Goal: Task Accomplishment & Management: Manage account settings

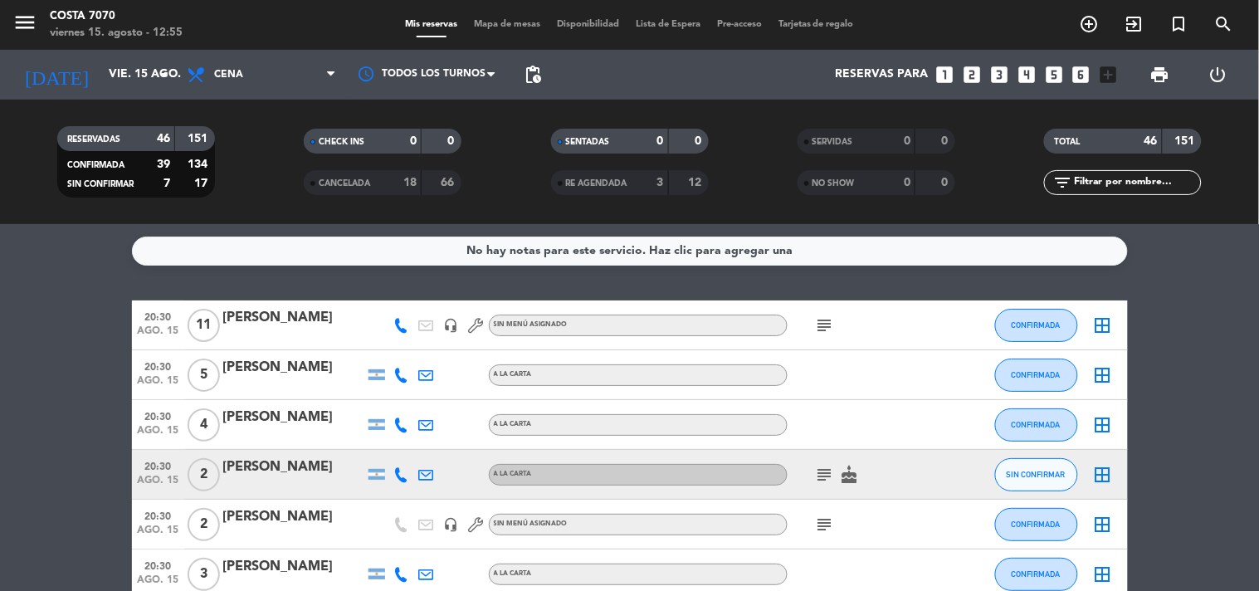
drag, startPoint x: 192, startPoint y: 129, endPoint x: 227, endPoint y: 127, distance: 34.9
click at [222, 127] on filter-checkbox "RESERVADAS 46 151 CONFIRMADA 39 134 SIN CONFIRMAR 7 17" at bounding box center [135, 161] width 246 height 71
click at [237, 131] on filter-checkbox "RESERVADAS 46 151 CONFIRMADA 39 134 SIN CONFIRMAR 7 17" at bounding box center [135, 161] width 246 height 71
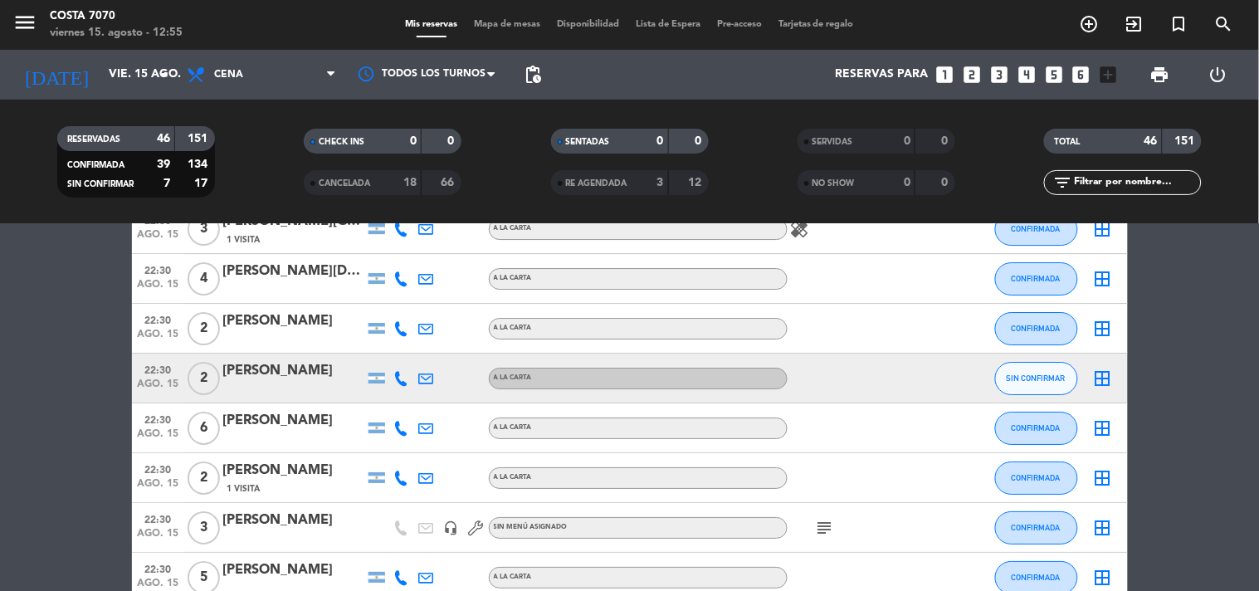
scroll to position [1392, 0]
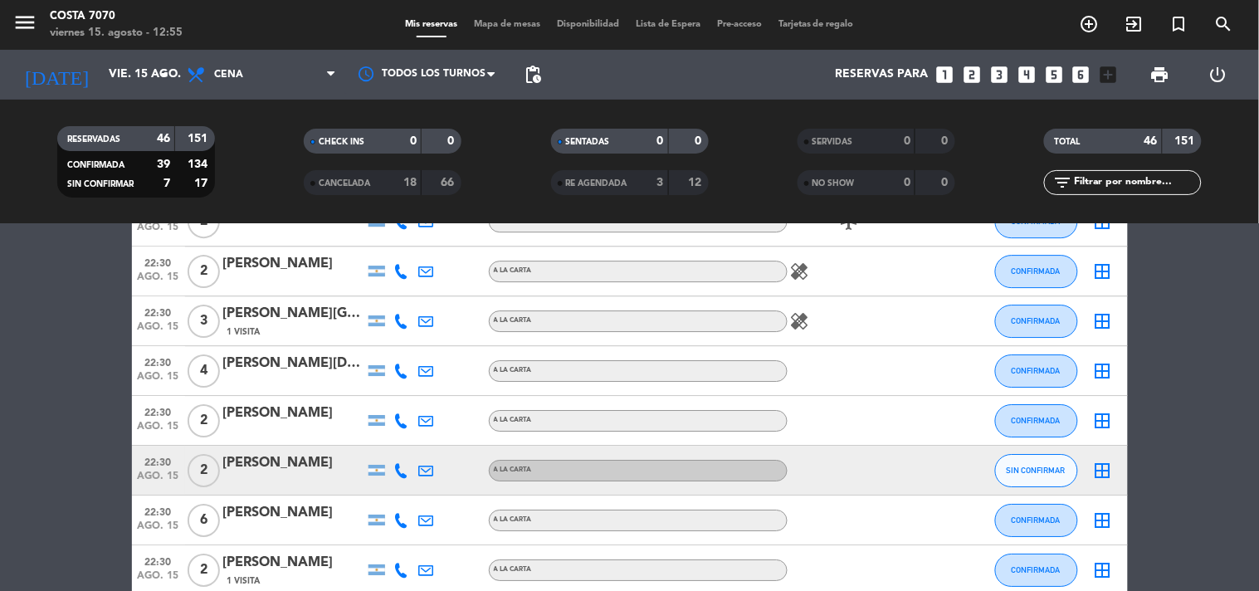
click at [402, 468] on icon at bounding box center [401, 470] width 15 height 15
click at [409, 444] on span "content_paste" at bounding box center [415, 442] width 12 height 12
click at [48, 310] on bookings-row "20:30 ago. 15 11 [PERSON_NAME] headset_mic Sin menú asignado subject CONFIRMADA…" at bounding box center [629, 124] width 1259 height 2430
drag, startPoint x: 186, startPoint y: 139, endPoint x: 238, endPoint y: 126, distance: 53.9
click at [238, 126] on filter-checkbox "RESERVADAS 46 151 CONFIRMADA 39 134 SIN CONFIRMAR 7 17" at bounding box center [135, 161] width 246 height 71
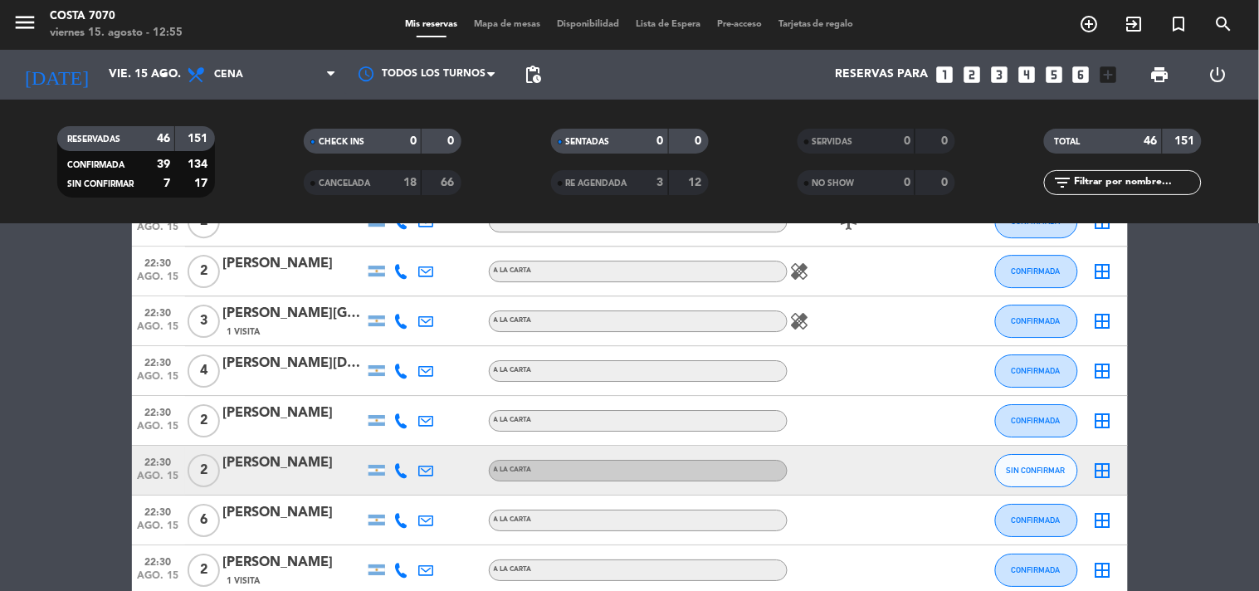
click at [244, 129] on filter-checkbox "RESERVADAS 46 151 CONFIRMADA 39 134 SIN CONFIRMAR 7 17" at bounding box center [135, 161] width 246 height 71
click at [1093, 178] on input "text" at bounding box center [1136, 182] width 129 height 18
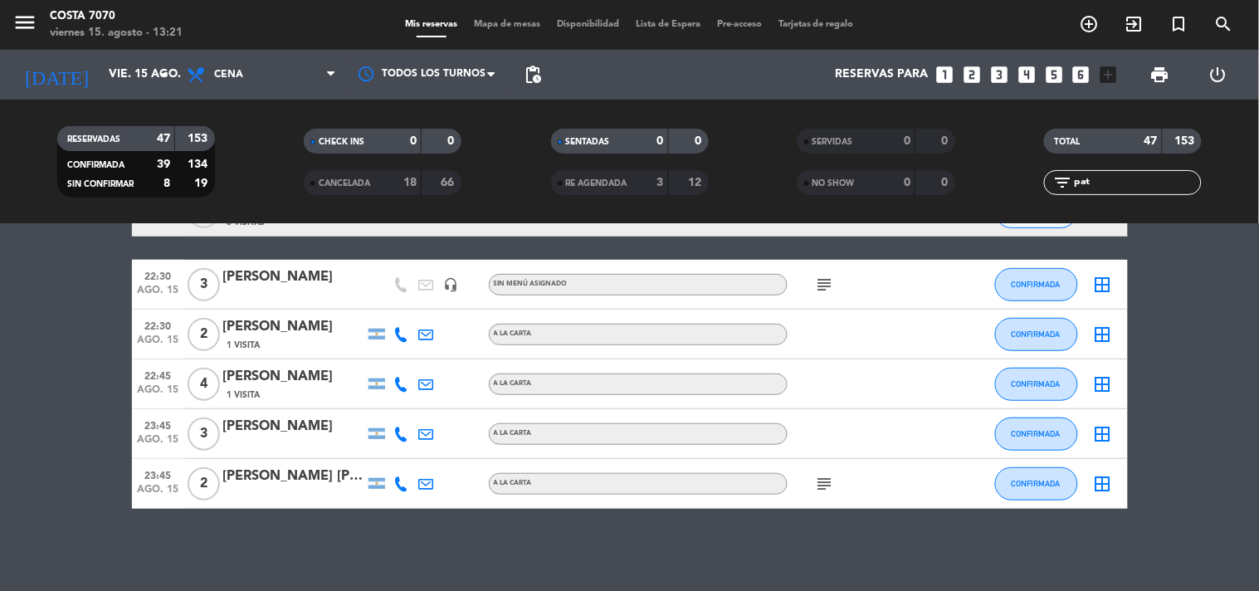
scroll to position [0, 0]
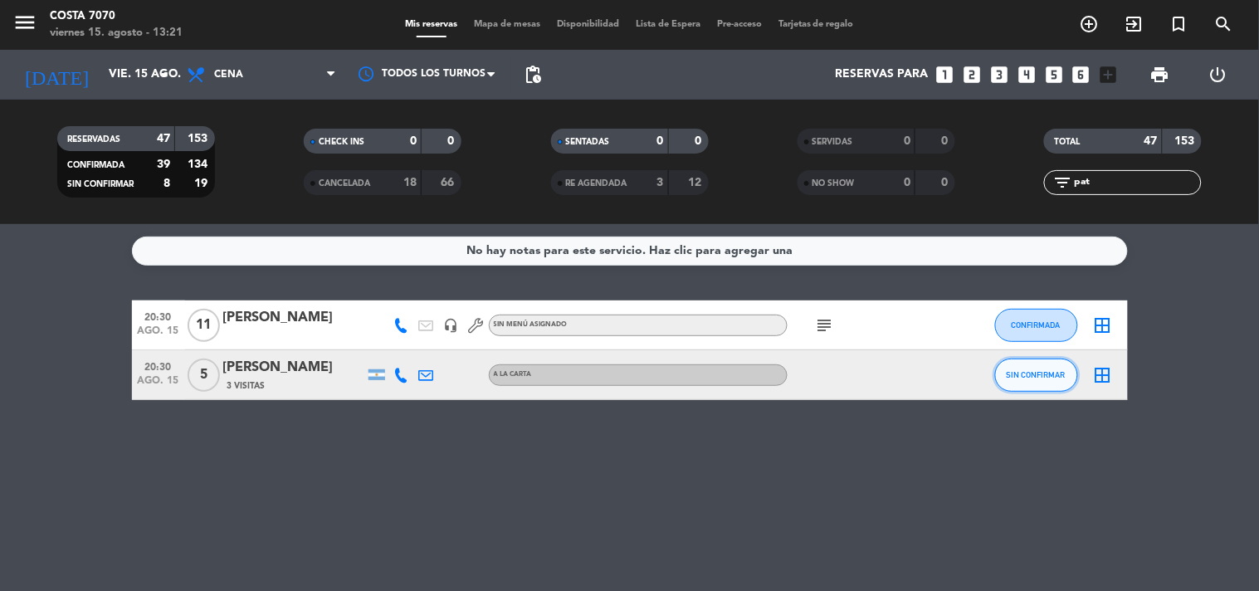
click at [1024, 385] on button "SIN CONFIRMAR" at bounding box center [1036, 374] width 83 height 33
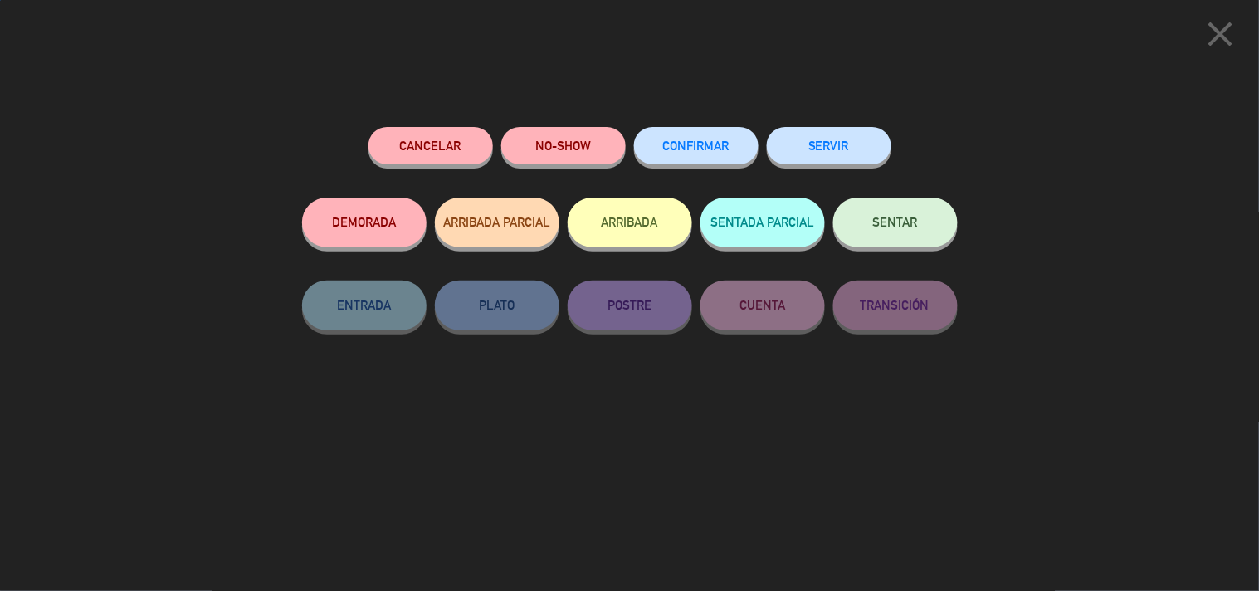
click at [679, 146] on span "CONFIRMAR" at bounding box center [696, 146] width 66 height 14
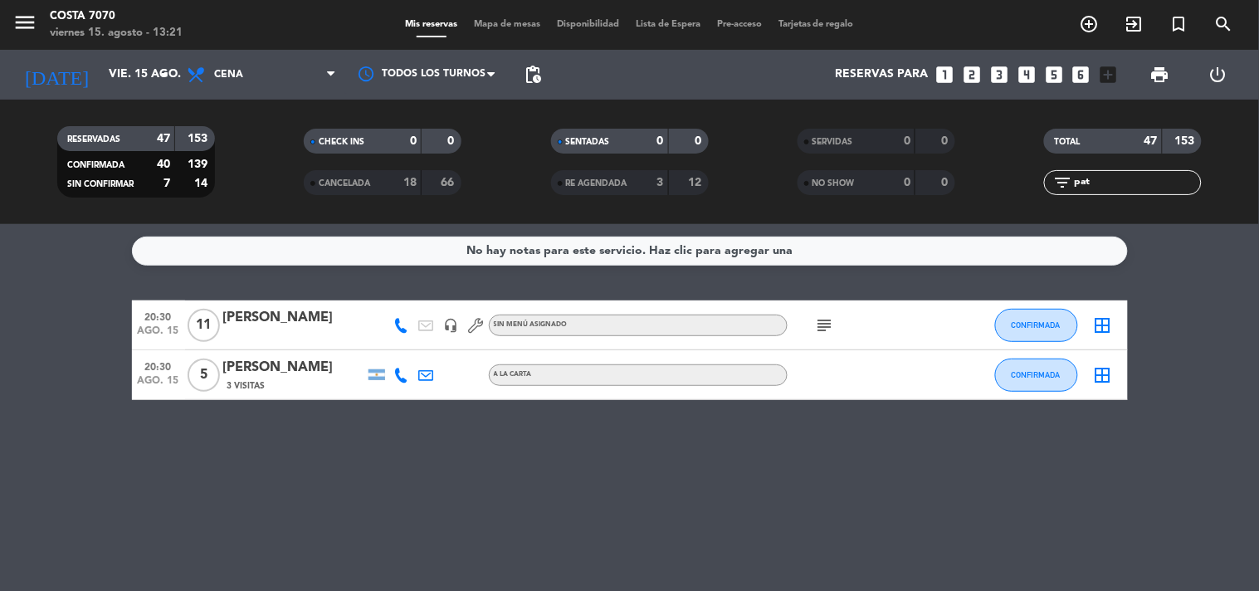
drag, startPoint x: 833, startPoint y: 175, endPoint x: 759, endPoint y: 167, distance: 74.3
click at [764, 170] on div "RESERVADAS 47 153 CONFIRMADA 40 139 SIN CONFIRMAR 7 14 CHECK INS 0 0 CANCELADA …" at bounding box center [629, 161] width 1259 height 91
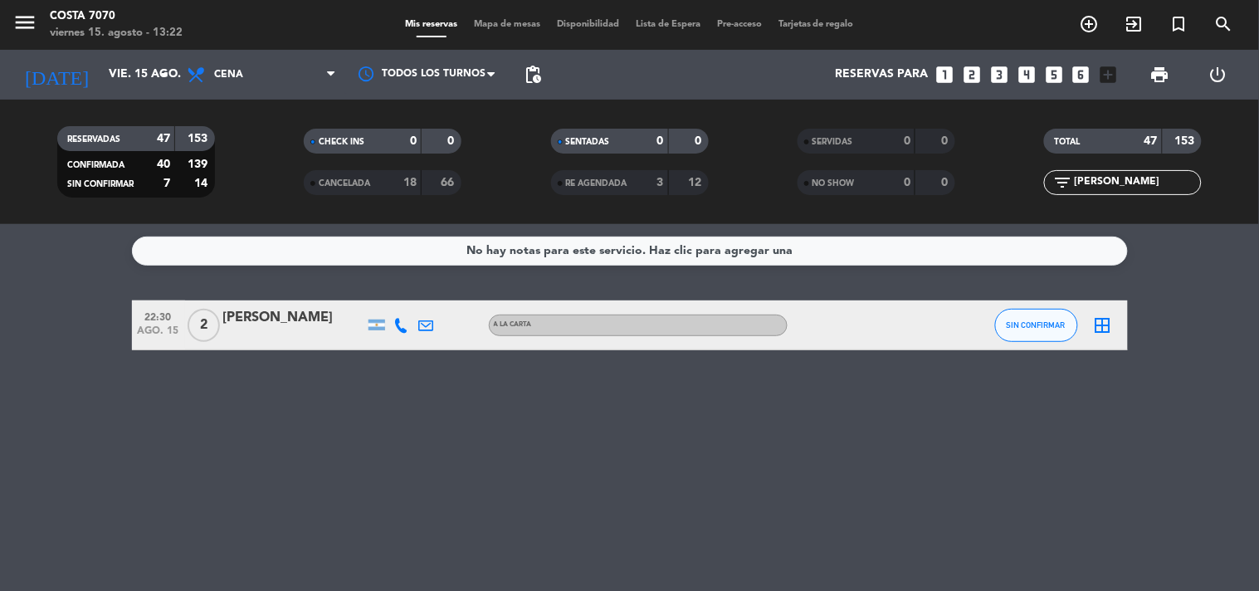
type input "[PERSON_NAME]"
click at [1007, 335] on button "SIN CONFIRMAR" at bounding box center [1036, 325] width 83 height 33
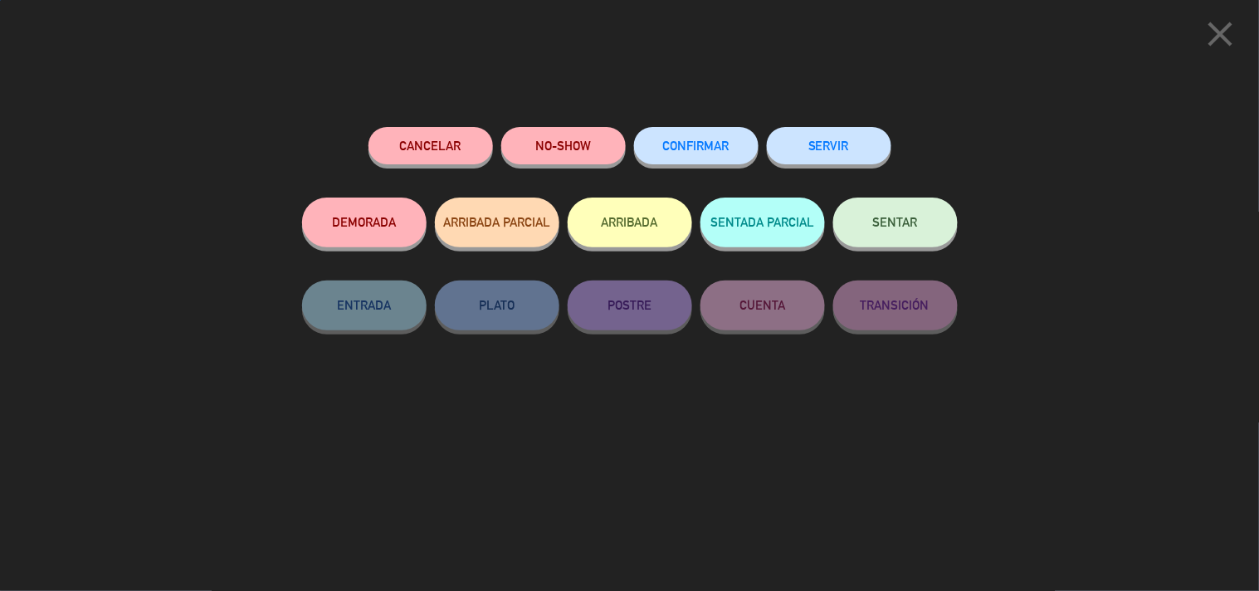
click at [427, 168] on div "Cancelar" at bounding box center [430, 162] width 124 height 71
click at [475, 145] on button "Cancelar" at bounding box center [430, 145] width 124 height 37
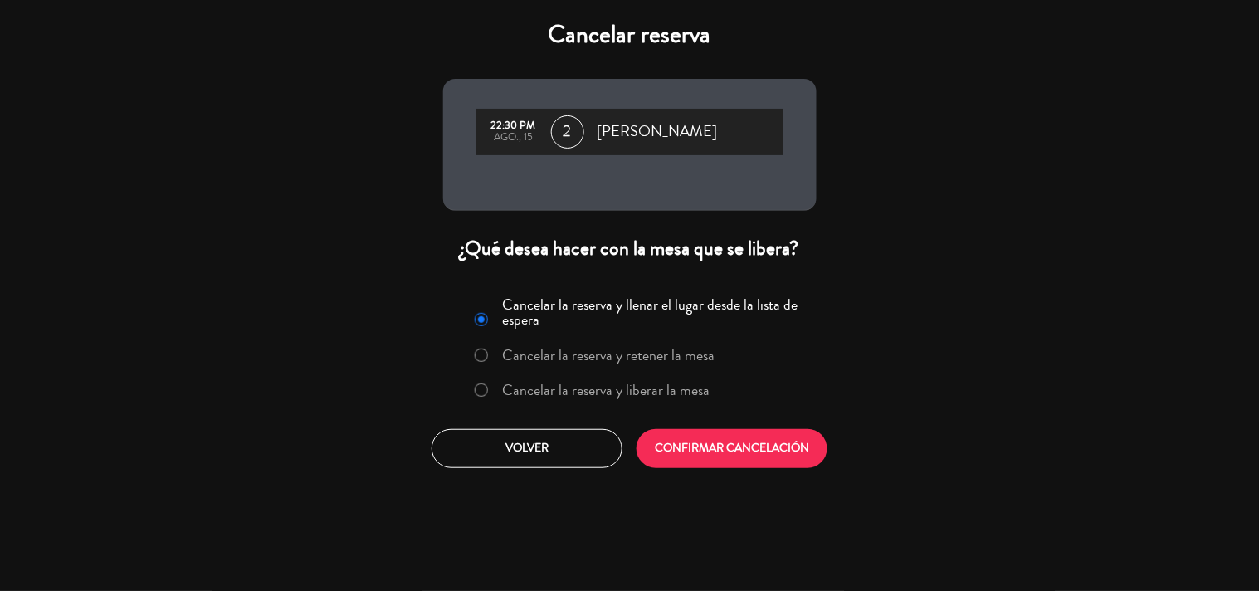
click at [674, 396] on label "Cancelar la reserva y liberar la mesa" at bounding box center [605, 390] width 207 height 15
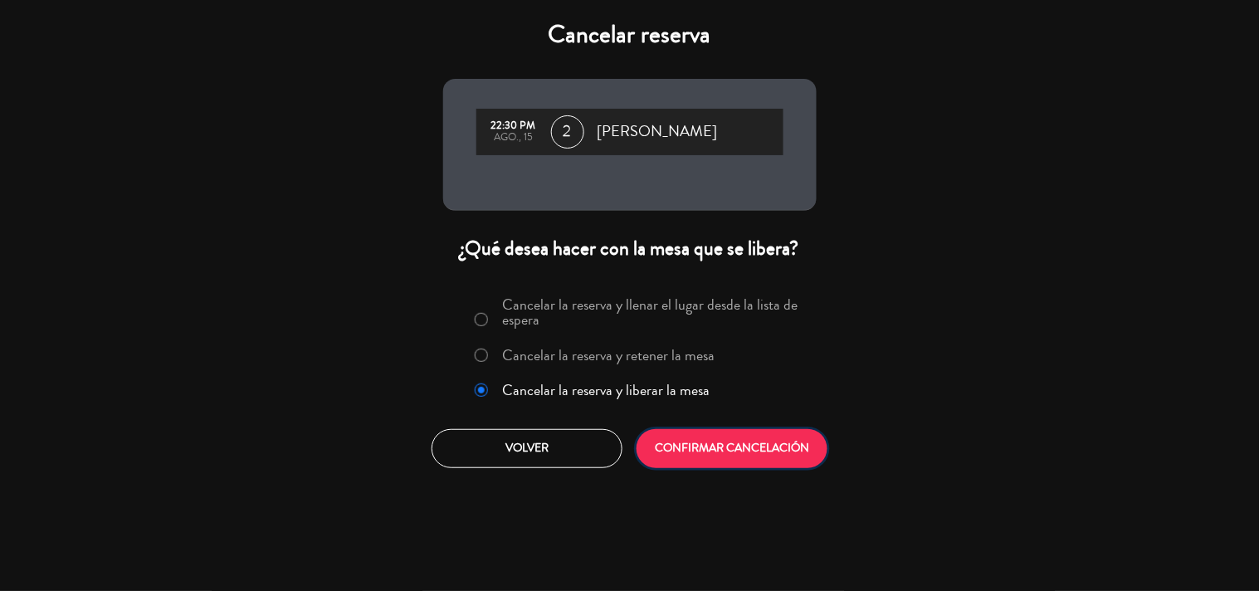
click at [711, 445] on button "CONFIRMAR CANCELACIÓN" at bounding box center [731, 448] width 191 height 39
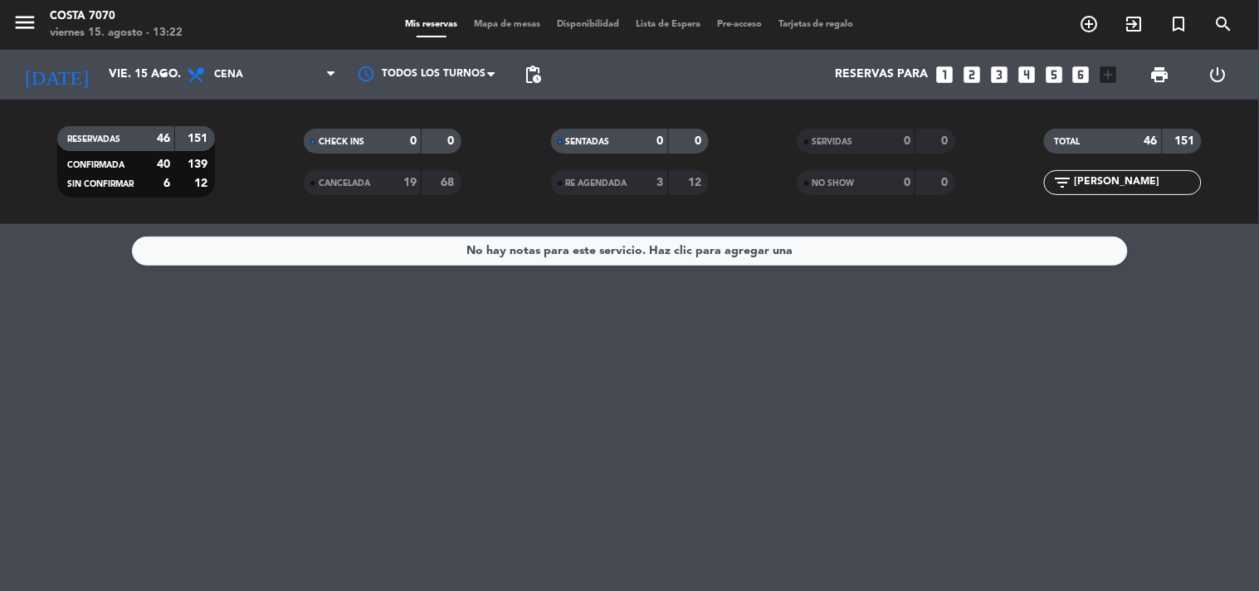
click at [1107, 181] on input "[PERSON_NAME]" at bounding box center [1136, 182] width 129 height 18
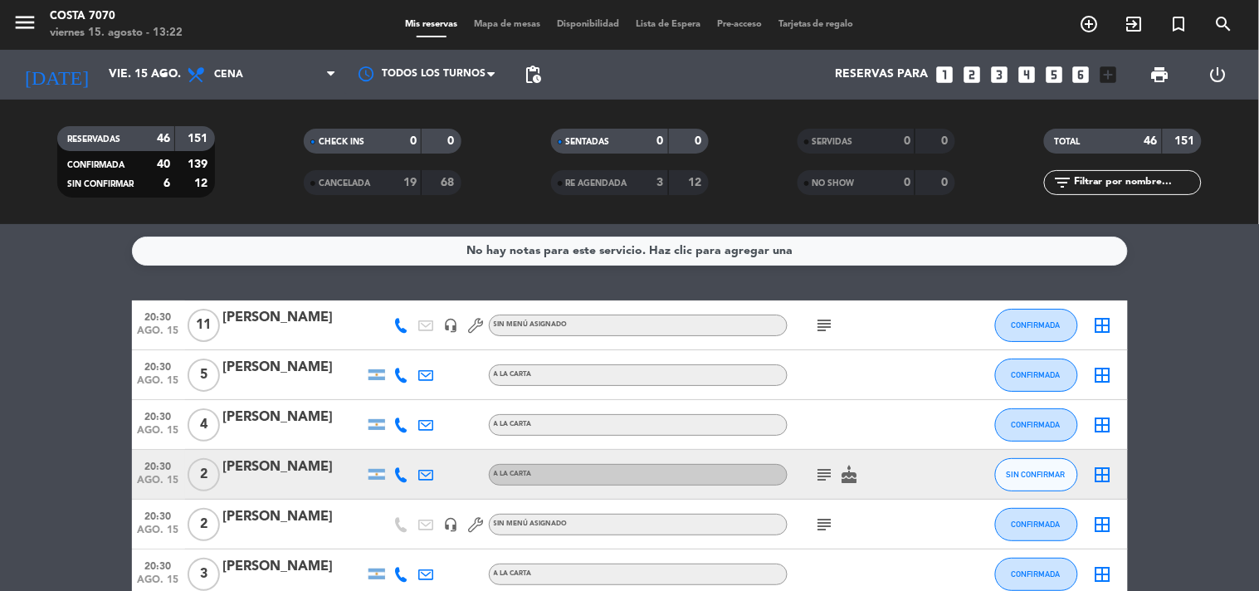
click at [396, 468] on icon at bounding box center [401, 474] width 15 height 15
click at [388, 443] on span "Copiar" at bounding box center [385, 445] width 35 height 17
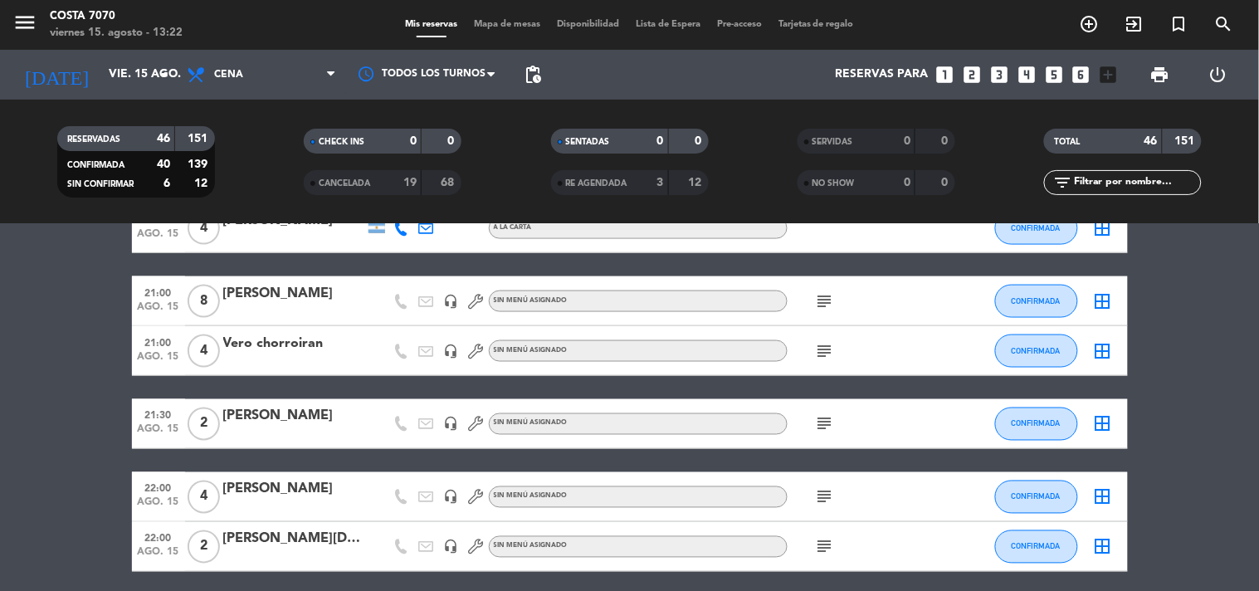
scroll to position [184, 0]
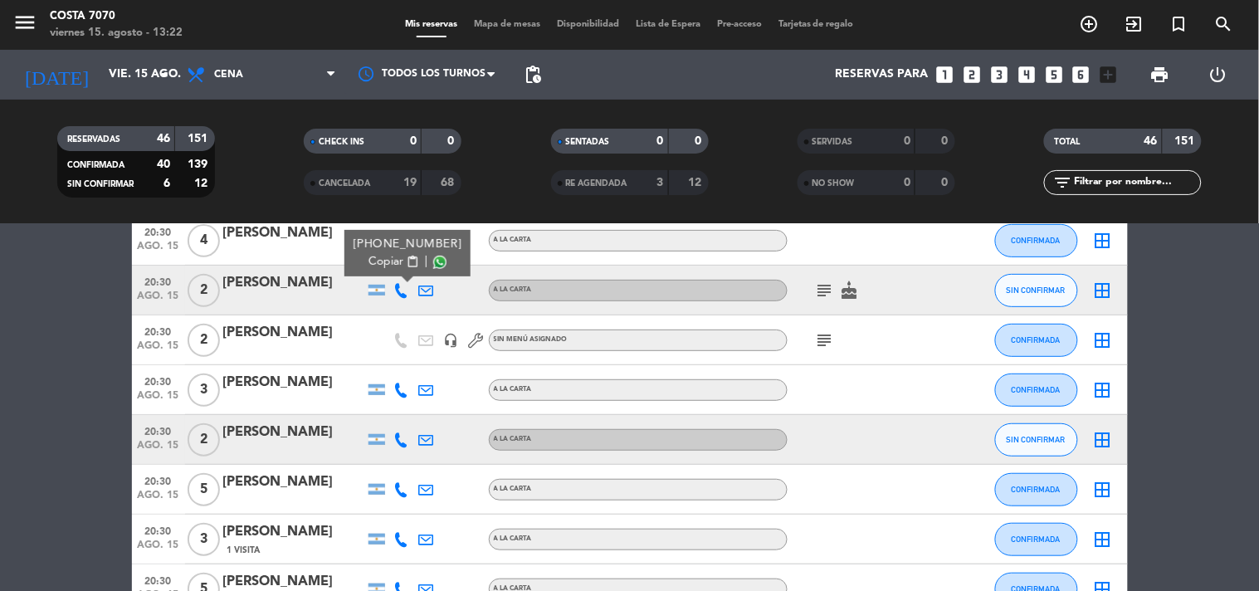
click at [401, 438] on icon at bounding box center [401, 439] width 15 height 15
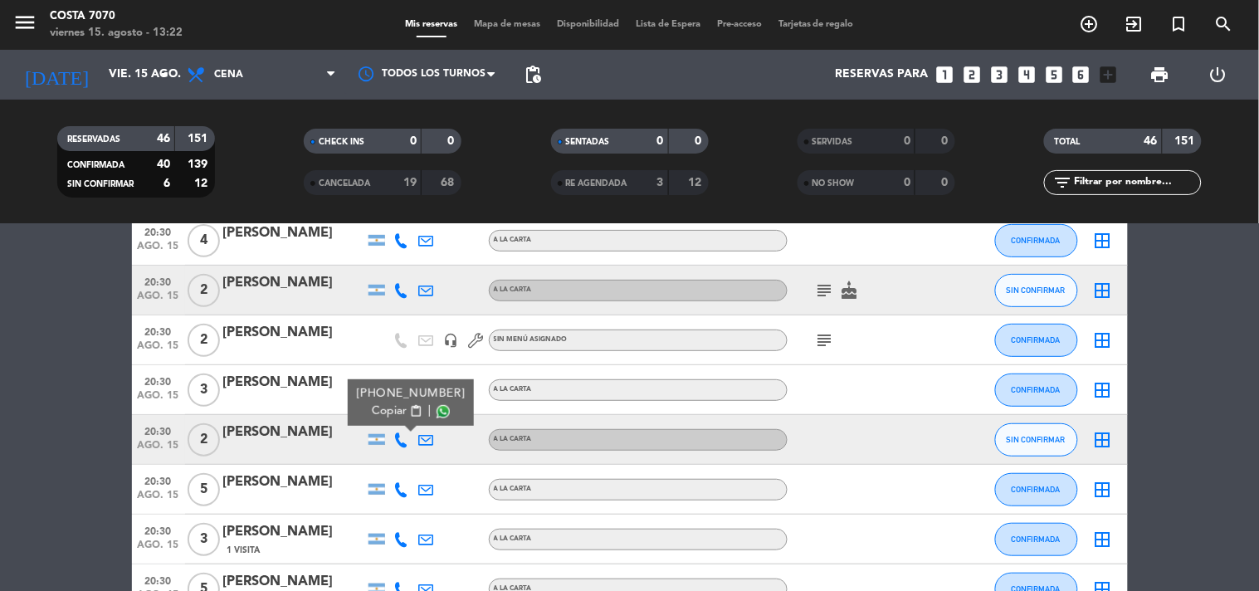
click at [409, 413] on span "content_paste" at bounding box center [415, 411] width 12 height 12
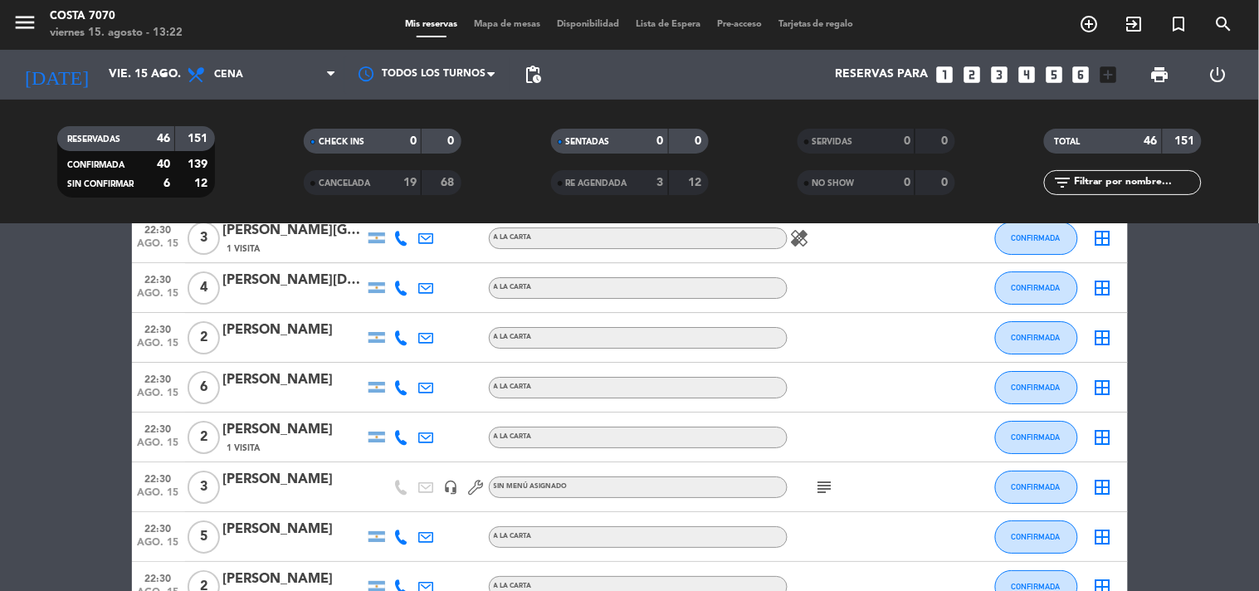
scroll to position [1844, 0]
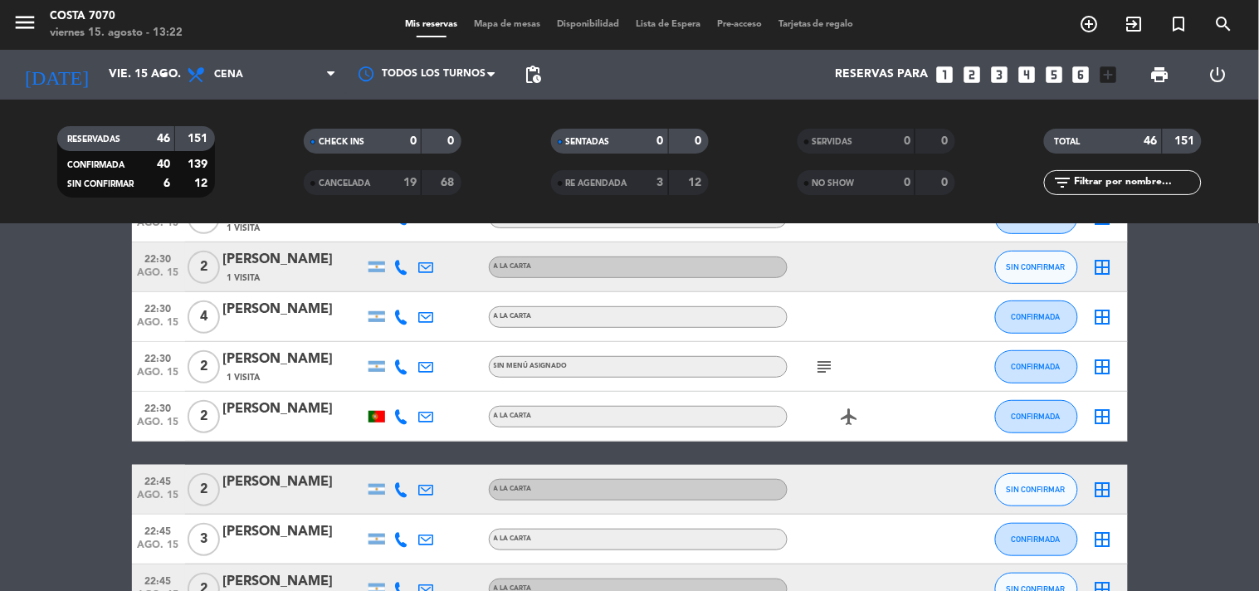
click at [400, 260] on icon at bounding box center [401, 267] width 15 height 15
click at [397, 249] on div "[PHONE_NUMBER] Copiar content_paste |" at bounding box center [411, 230] width 126 height 46
click at [396, 239] on span "Copiar" at bounding box center [389, 238] width 35 height 17
click at [308, 254] on div "[PERSON_NAME]" at bounding box center [293, 260] width 141 height 22
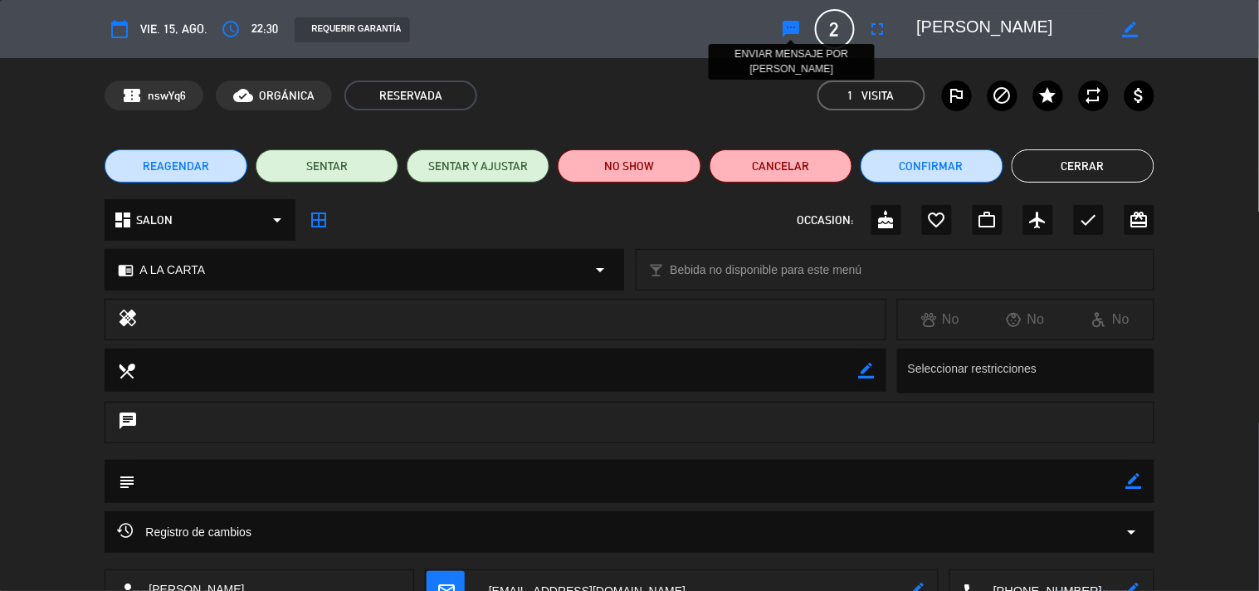
click at [798, 28] on icon "sms" at bounding box center [792, 29] width 20 height 20
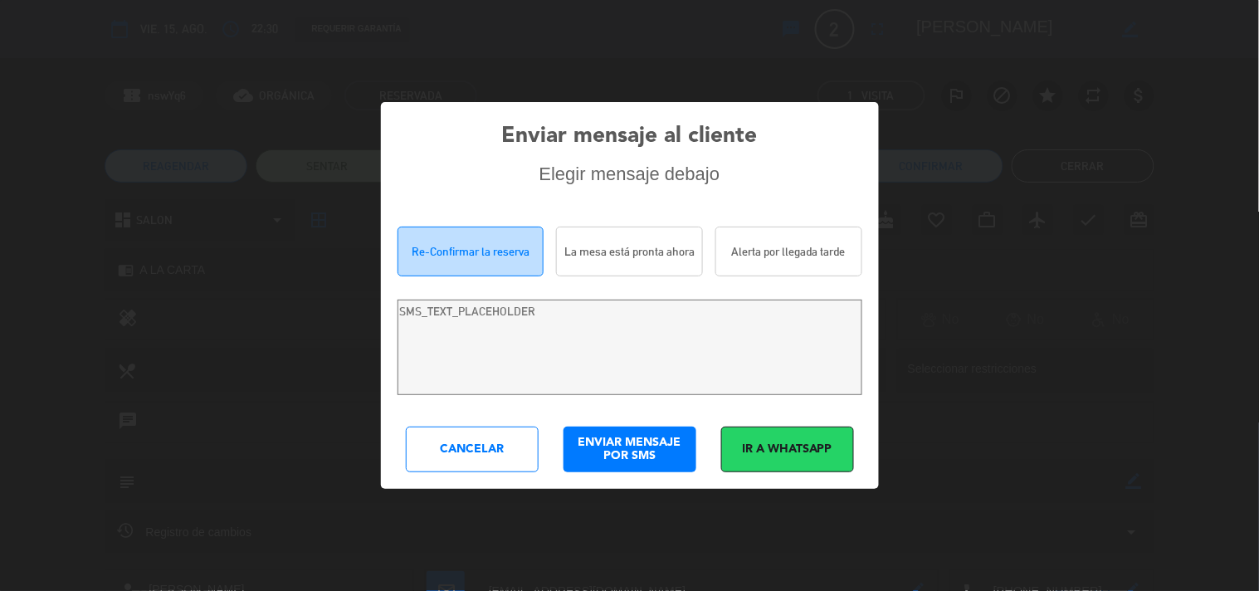
type textarea "[PERSON_NAME]! Estamos escribiendo para re-confirmar su reserva en Costa 7070 p…"
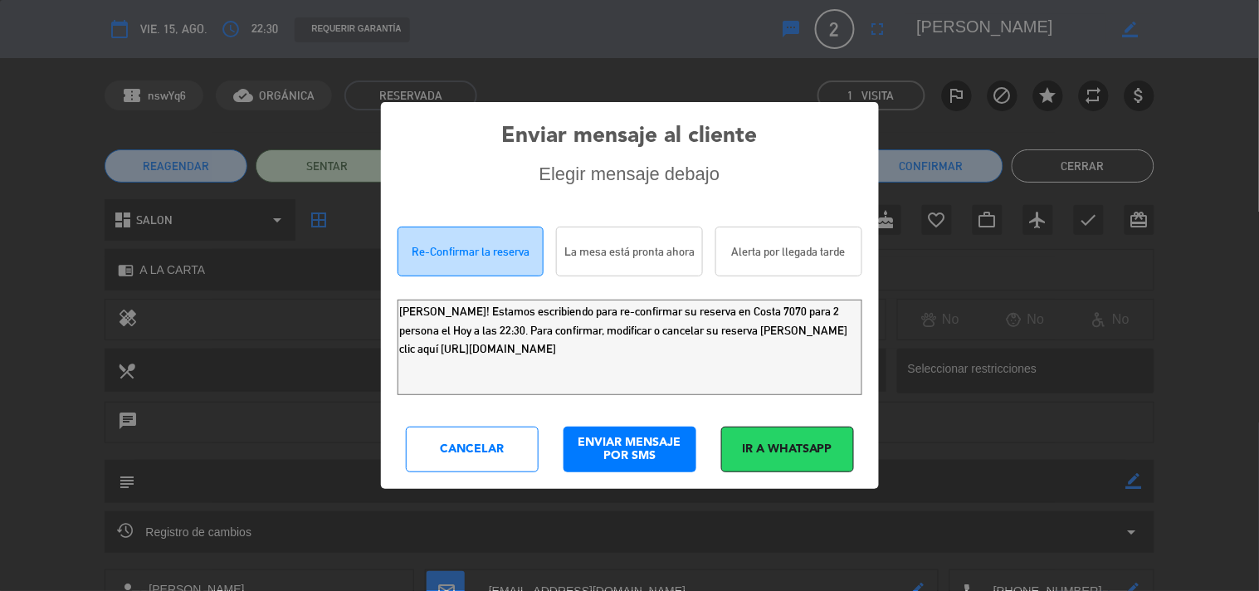
drag, startPoint x: 753, startPoint y: 355, endPoint x: 0, endPoint y: 14, distance: 827.1
click at [0, 75] on div "Enviar mensaje al cliente Elegir mensaje debajo Re-Confirmar la reserva La mesa…" at bounding box center [629, 295] width 1259 height 591
click at [487, 445] on div "Cancelar" at bounding box center [472, 450] width 133 height 46
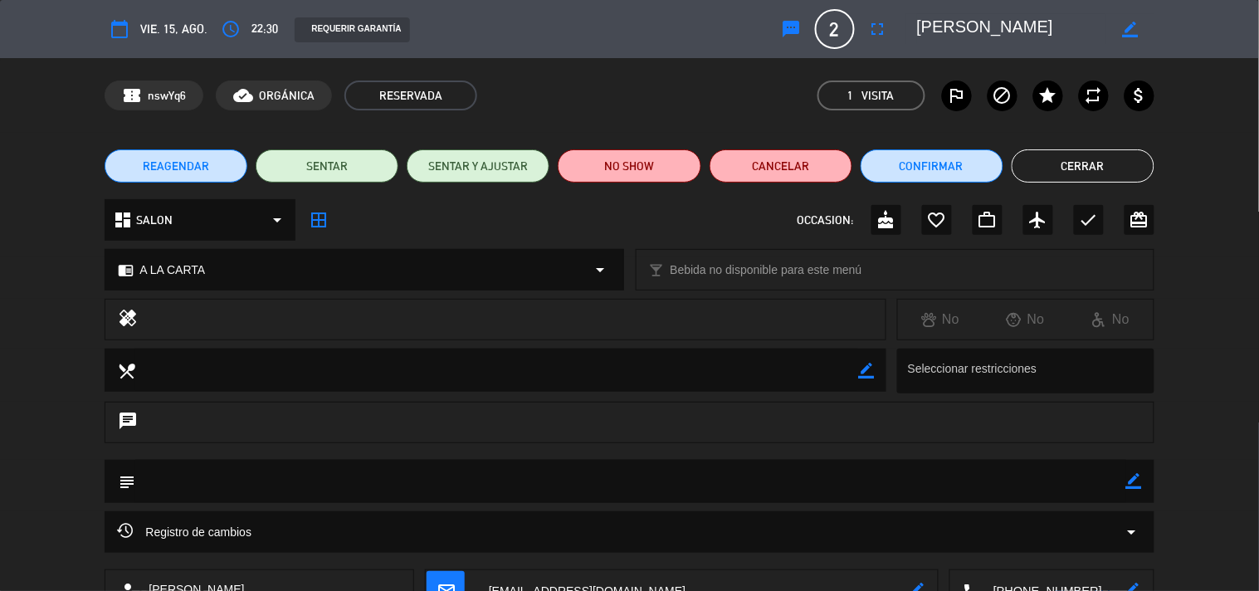
click at [1058, 175] on button "Cerrar" at bounding box center [1083, 165] width 143 height 33
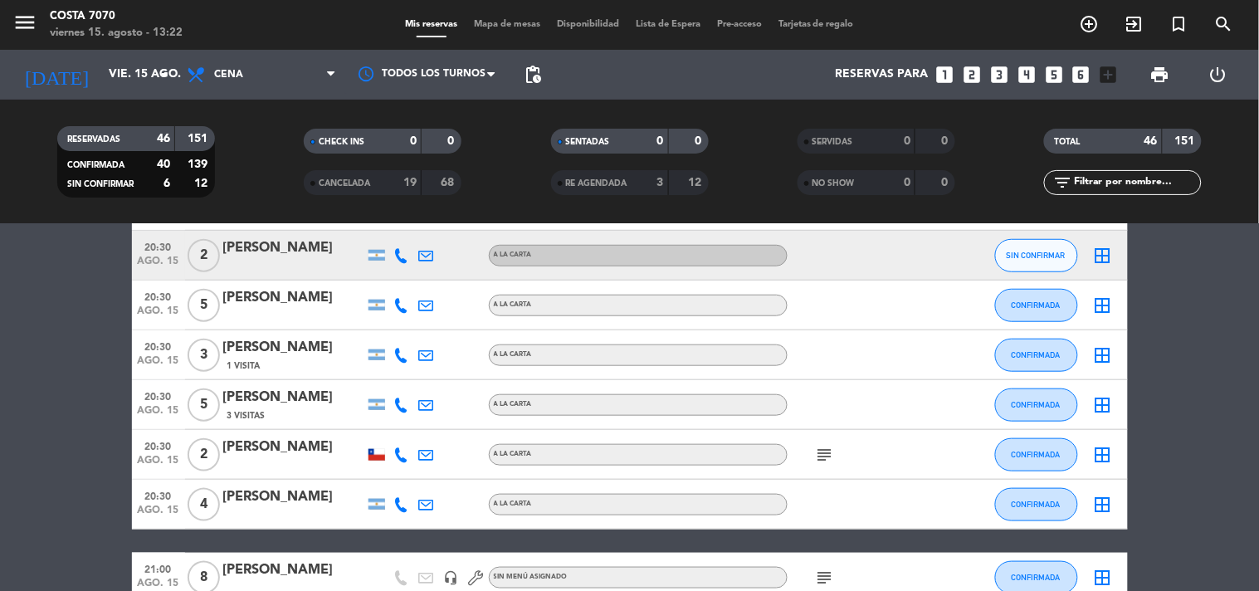
scroll to position [0, 0]
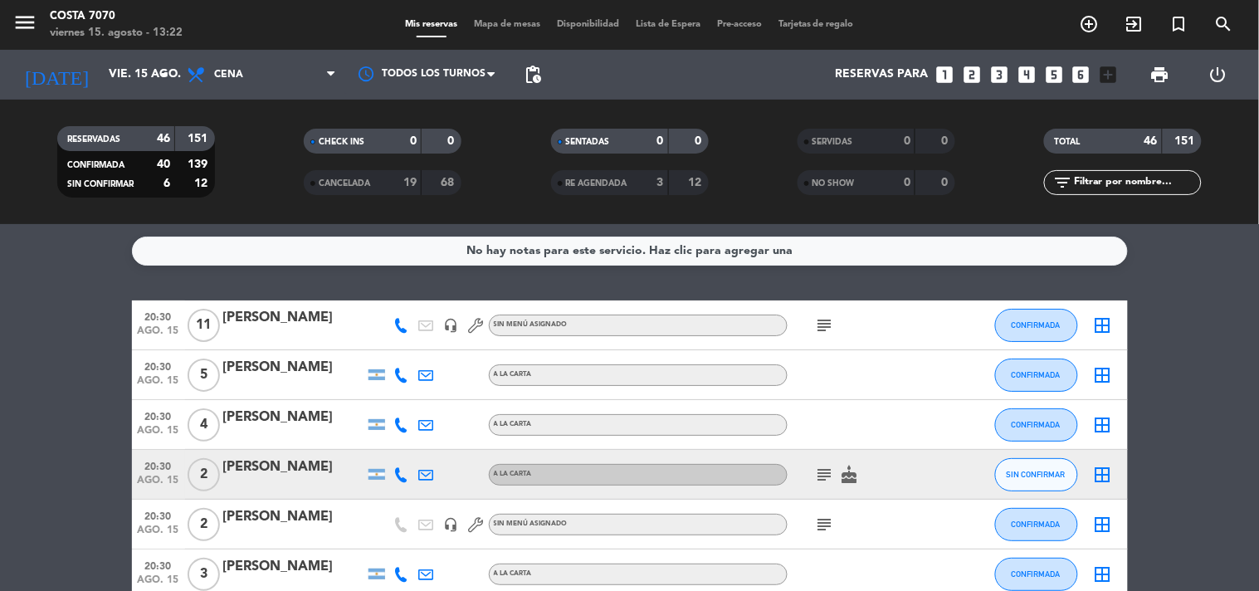
click at [152, 95] on div "[DATE] vie. 15 ago. arrow_drop_down" at bounding box center [95, 75] width 166 height 50
click at [151, 86] on input "vie. 15 ago." at bounding box center [179, 75] width 158 height 30
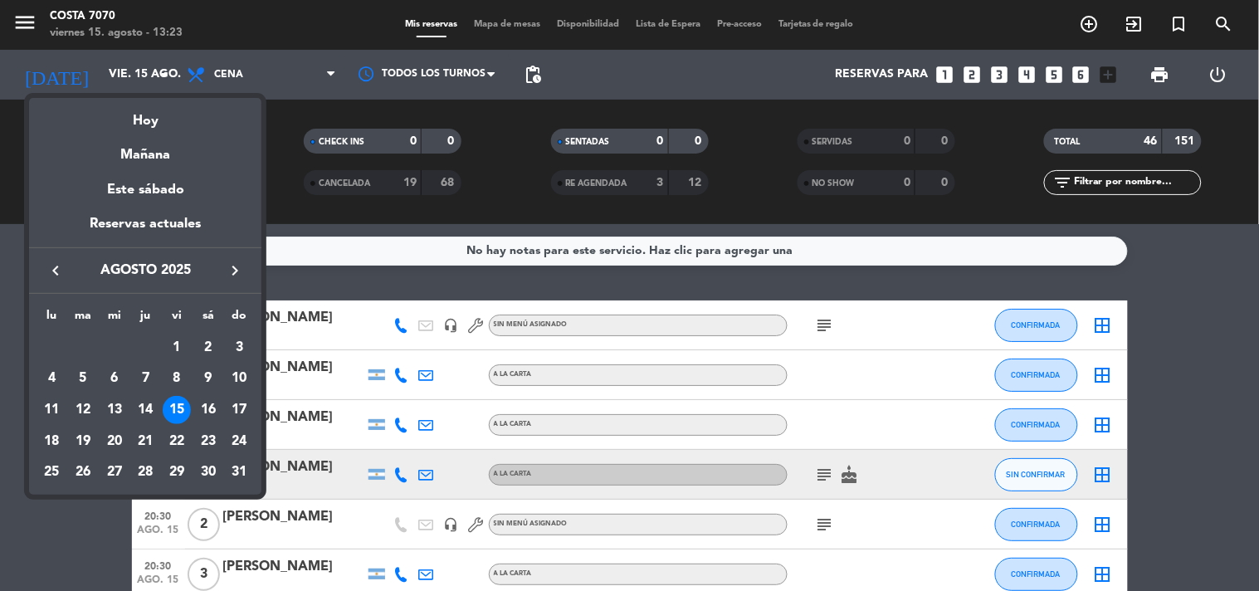
drag, startPoint x: 200, startPoint y: 410, endPoint x: 219, endPoint y: 388, distance: 28.8
click at [201, 410] on div "16" at bounding box center [208, 410] width 28 height 28
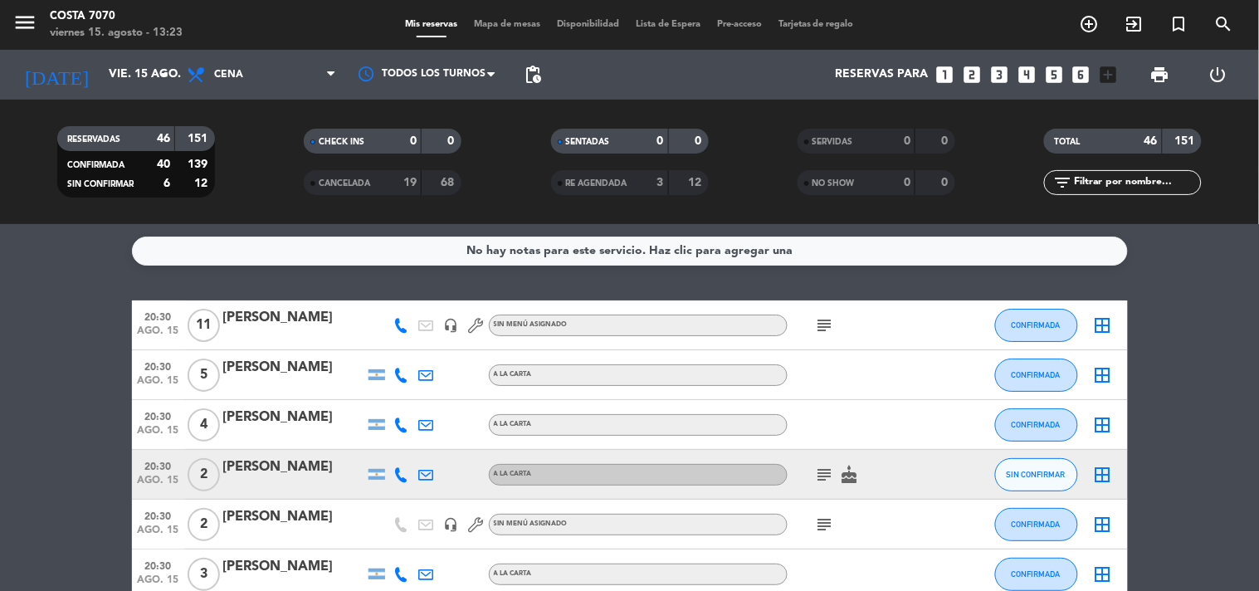
type input "sáb. 16 ago."
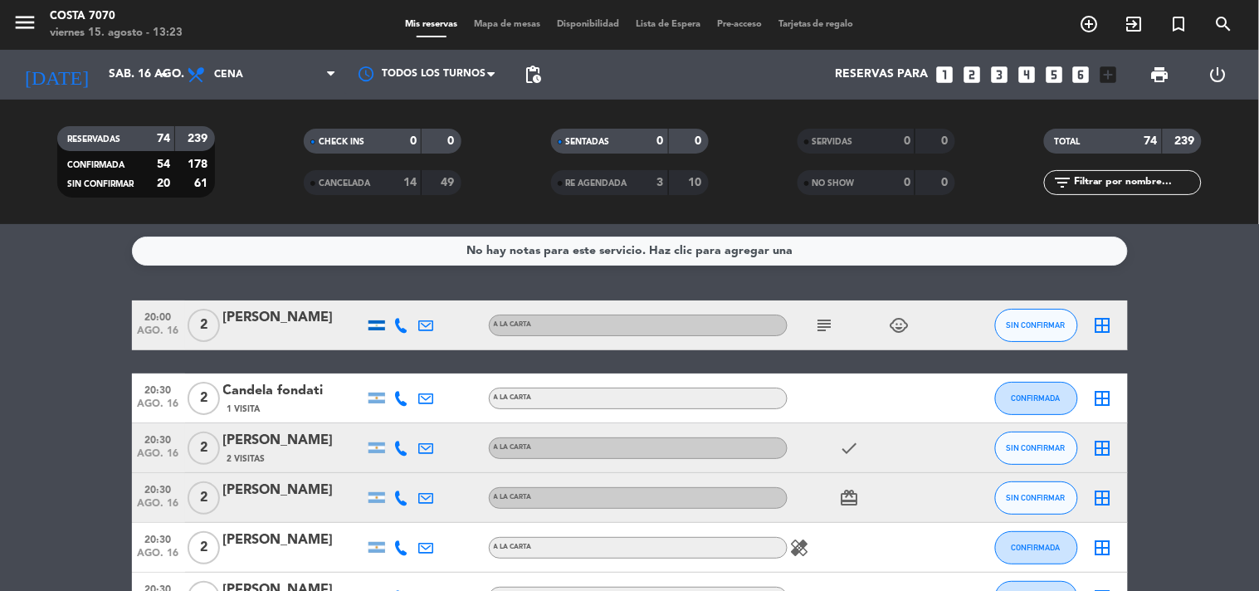
click at [396, 324] on icon at bounding box center [401, 325] width 15 height 15
click at [397, 295] on button "Copiar content_paste" at bounding box center [400, 296] width 51 height 17
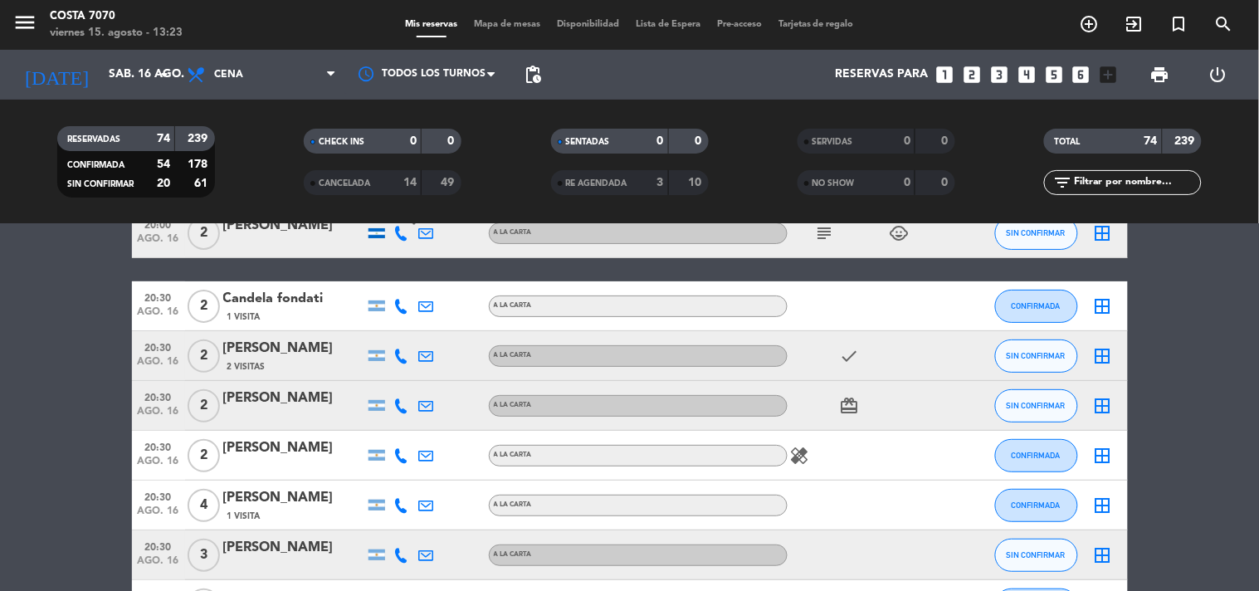
click at [399, 352] on icon at bounding box center [401, 356] width 15 height 15
click at [398, 326] on button "Copiar content_paste" at bounding box center [397, 327] width 51 height 17
click at [410, 405] on div at bounding box center [401, 405] width 25 height 49
click at [410, 408] on div at bounding box center [401, 405] width 25 height 49
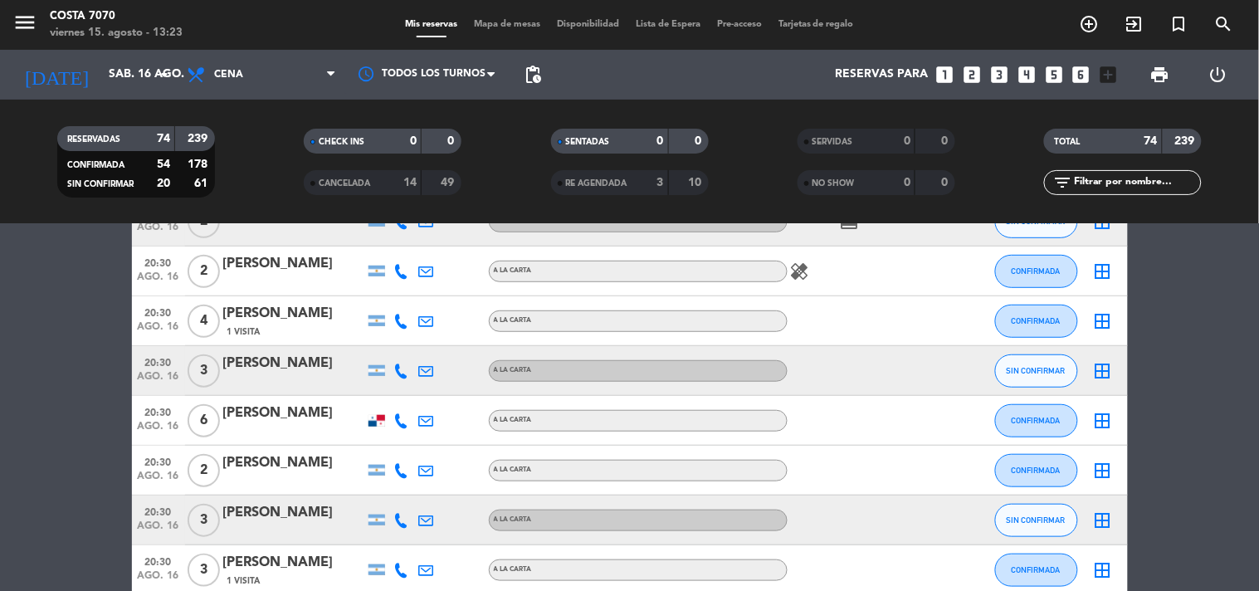
click at [407, 373] on icon at bounding box center [401, 370] width 15 height 15
click at [383, 337] on span "Copiar" at bounding box center [389, 342] width 35 height 17
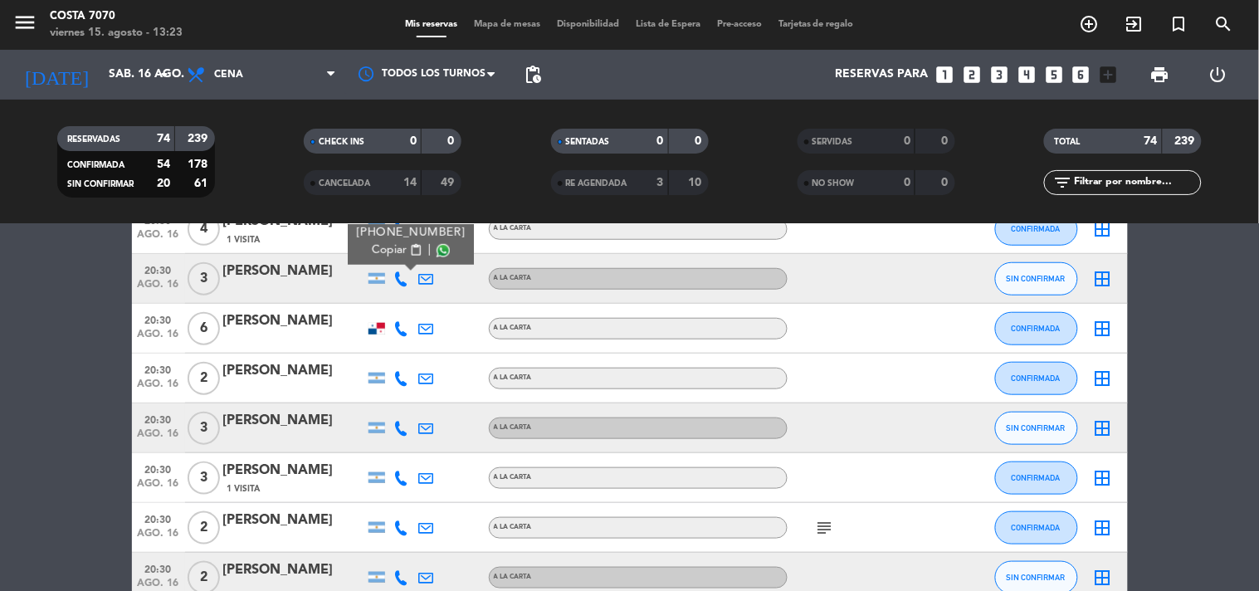
click at [391, 429] on div at bounding box center [401, 427] width 25 height 49
click at [402, 421] on icon at bounding box center [401, 428] width 15 height 15
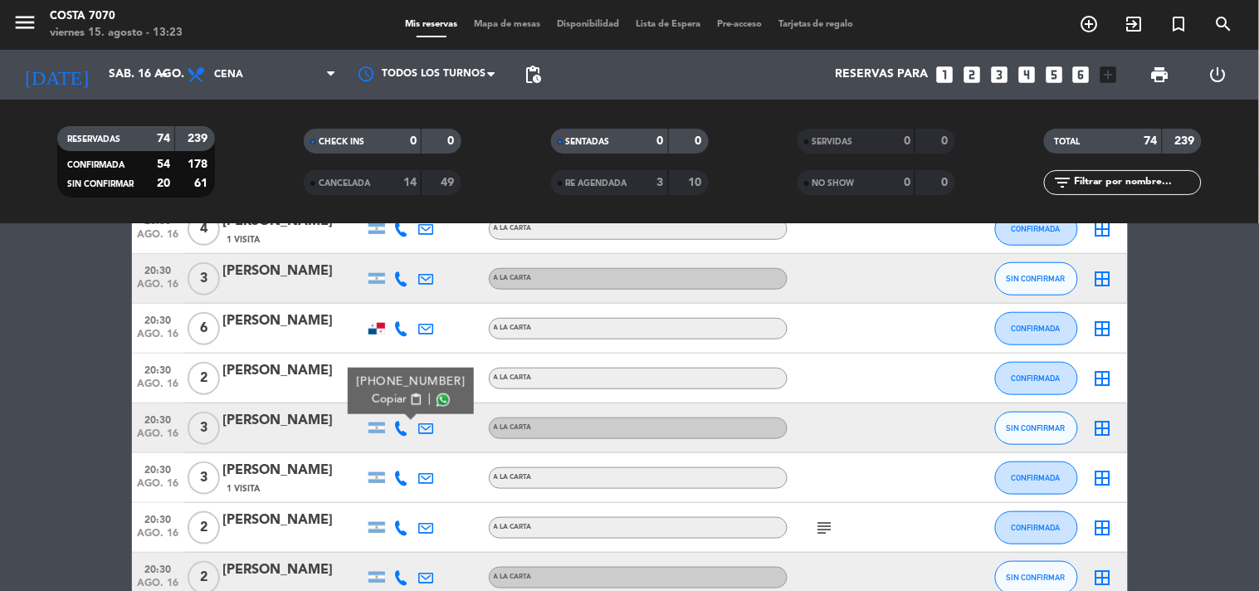
click at [409, 400] on span "content_paste" at bounding box center [415, 399] width 12 height 12
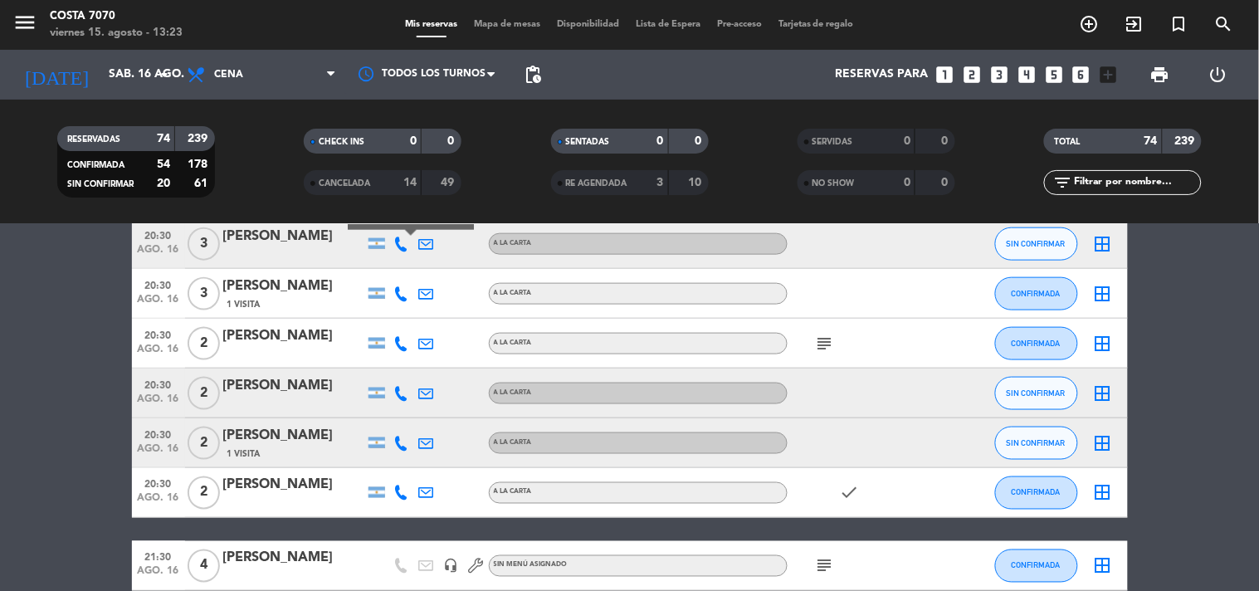
click at [403, 393] on icon at bounding box center [401, 393] width 15 height 15
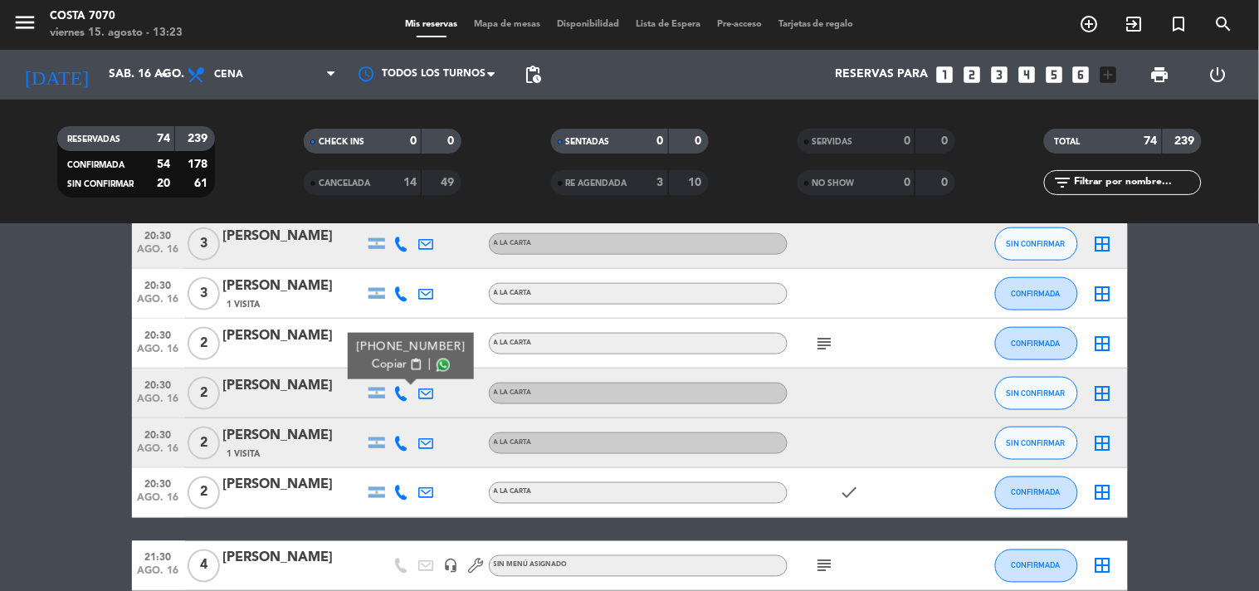
click at [393, 358] on span "Copiar" at bounding box center [389, 364] width 35 height 17
click at [299, 375] on div "[PERSON_NAME]" at bounding box center [293, 386] width 141 height 22
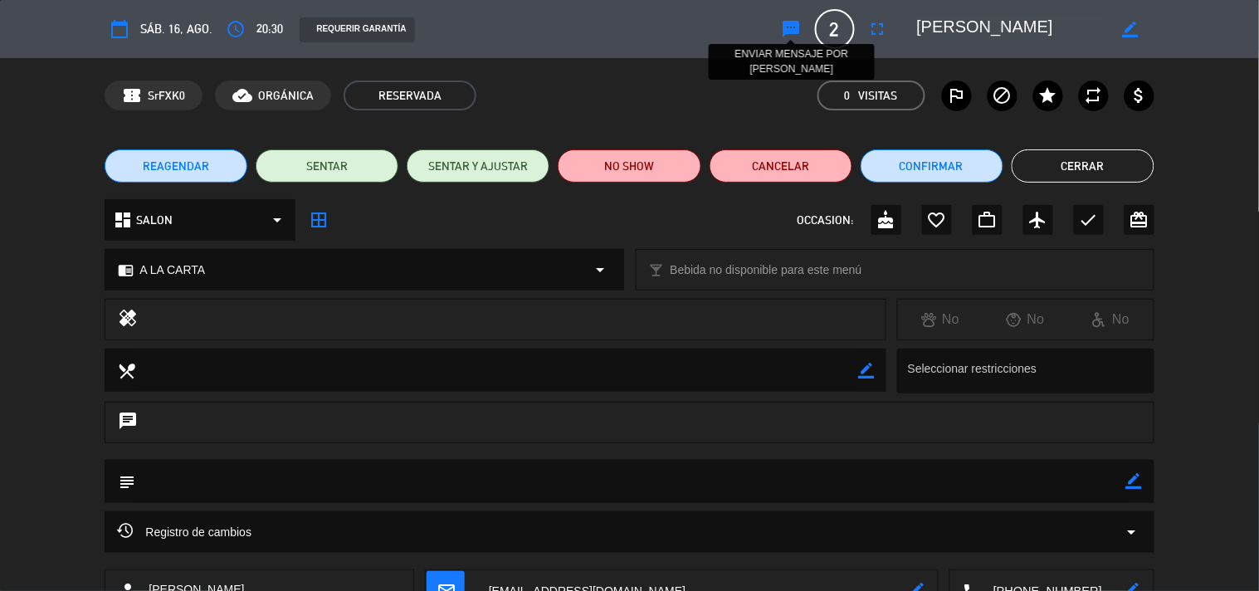
click at [783, 27] on icon "sms" at bounding box center [792, 29] width 20 height 20
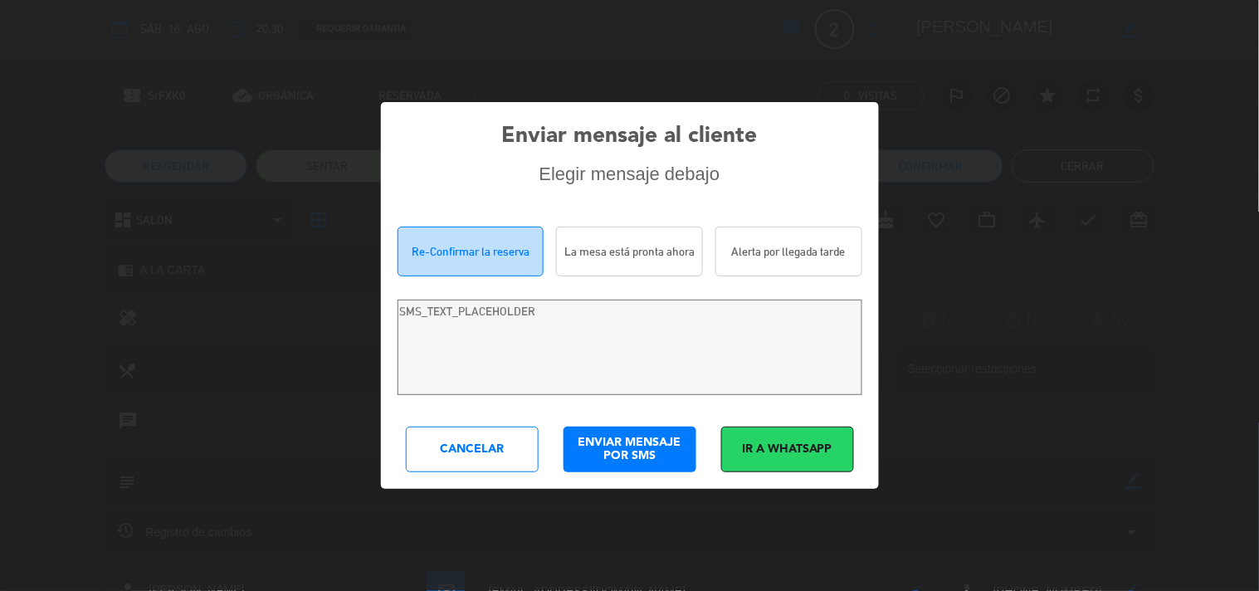
type textarea "Hola UnaI Beitia! Estamos escribiendo para re-confirmar su reserva en Costa 707…"
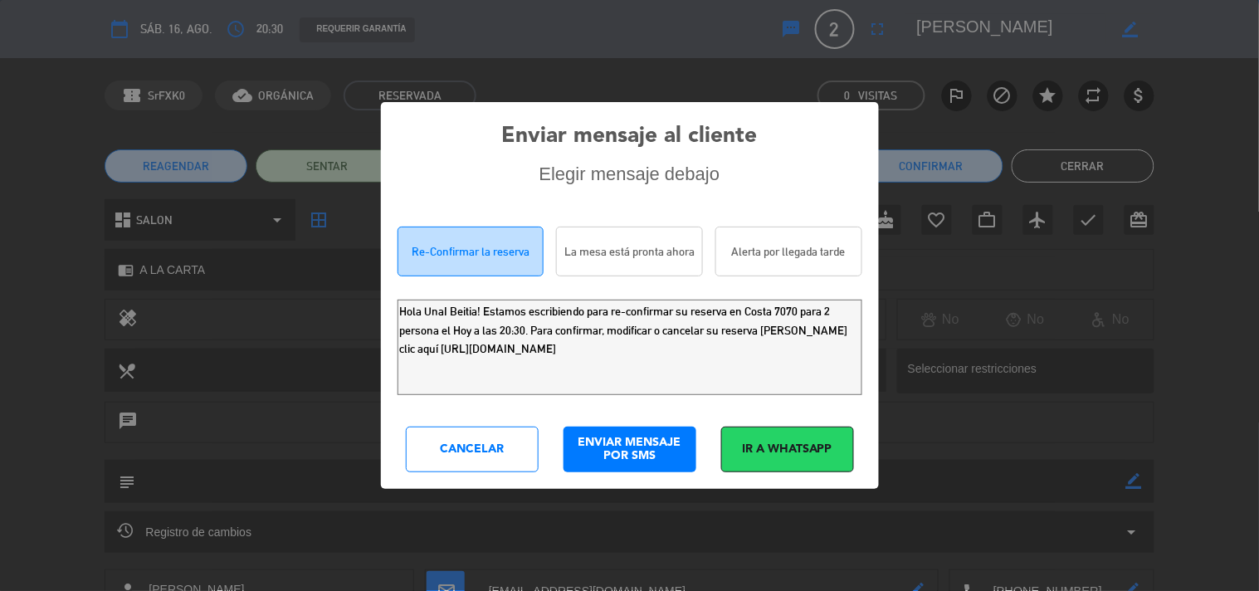
drag, startPoint x: 798, startPoint y: 378, endPoint x: 0, endPoint y: 95, distance: 847.0
click at [0, 113] on div "Enviar mensaje al cliente Elegir mensaje debajo Re-Confirmar la reserva La mesa…" at bounding box center [629, 295] width 1259 height 591
click at [498, 461] on div "Cancelar" at bounding box center [472, 450] width 133 height 46
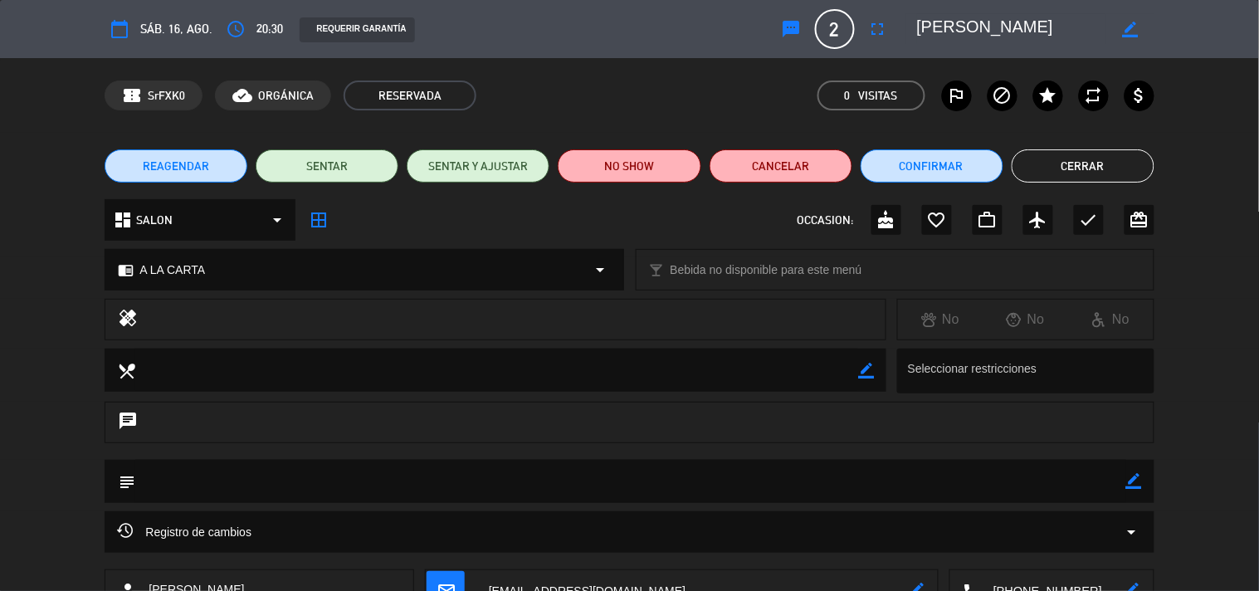
click at [1108, 155] on button "Cerrar" at bounding box center [1083, 165] width 143 height 33
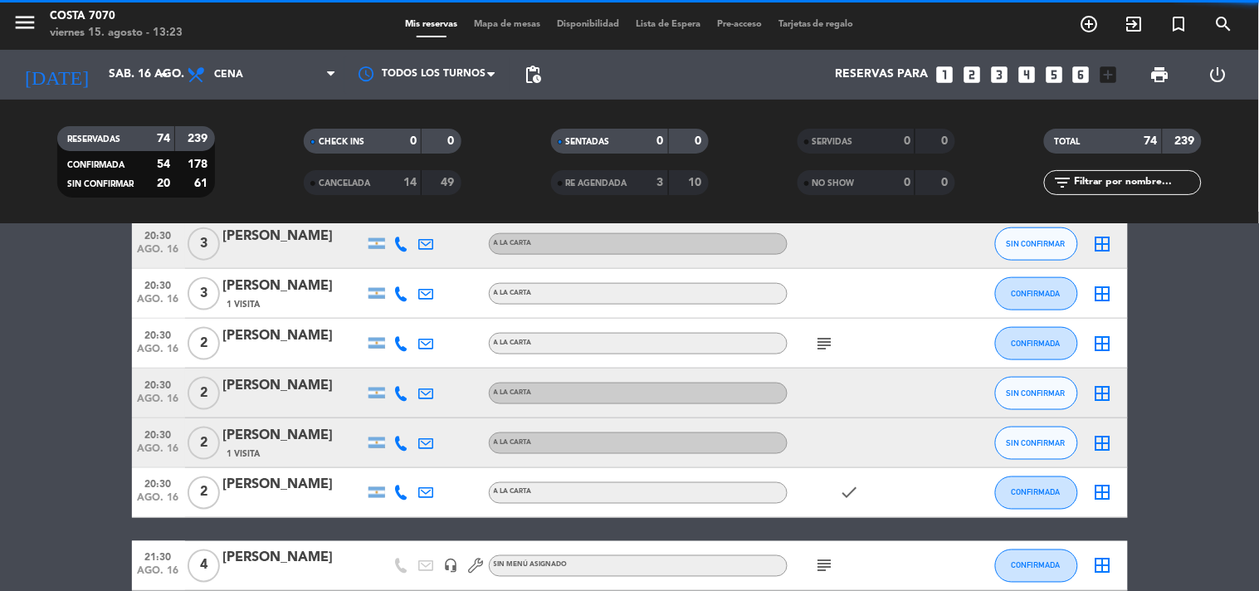
click at [399, 446] on icon at bounding box center [401, 443] width 15 height 15
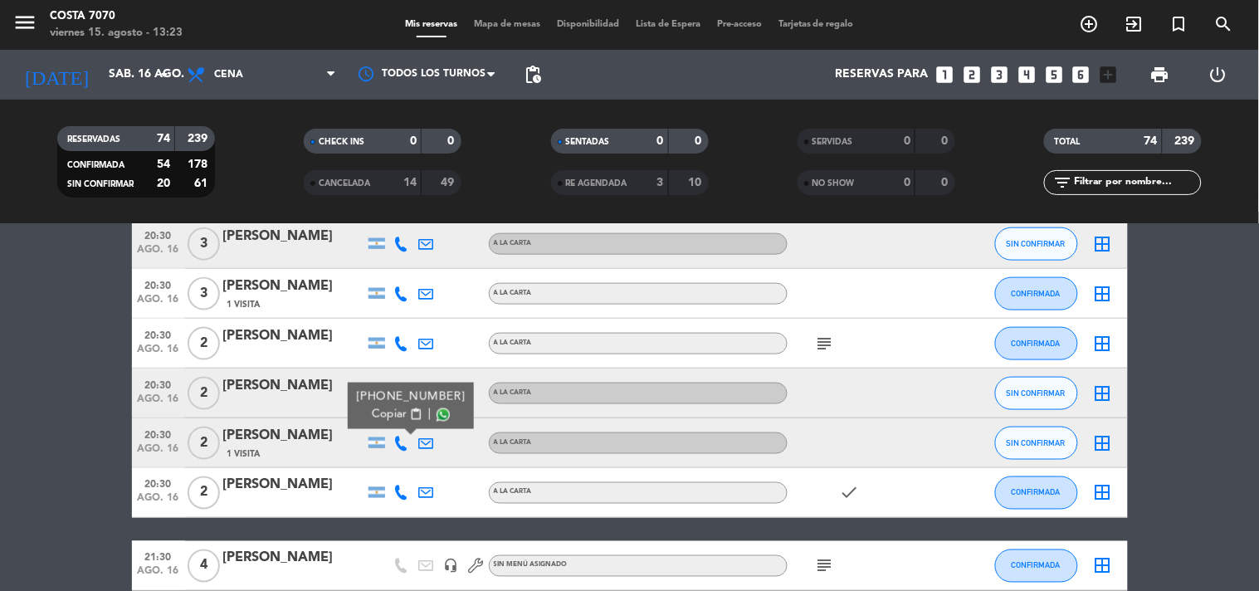
click at [393, 417] on span "Copiar" at bounding box center [389, 414] width 35 height 17
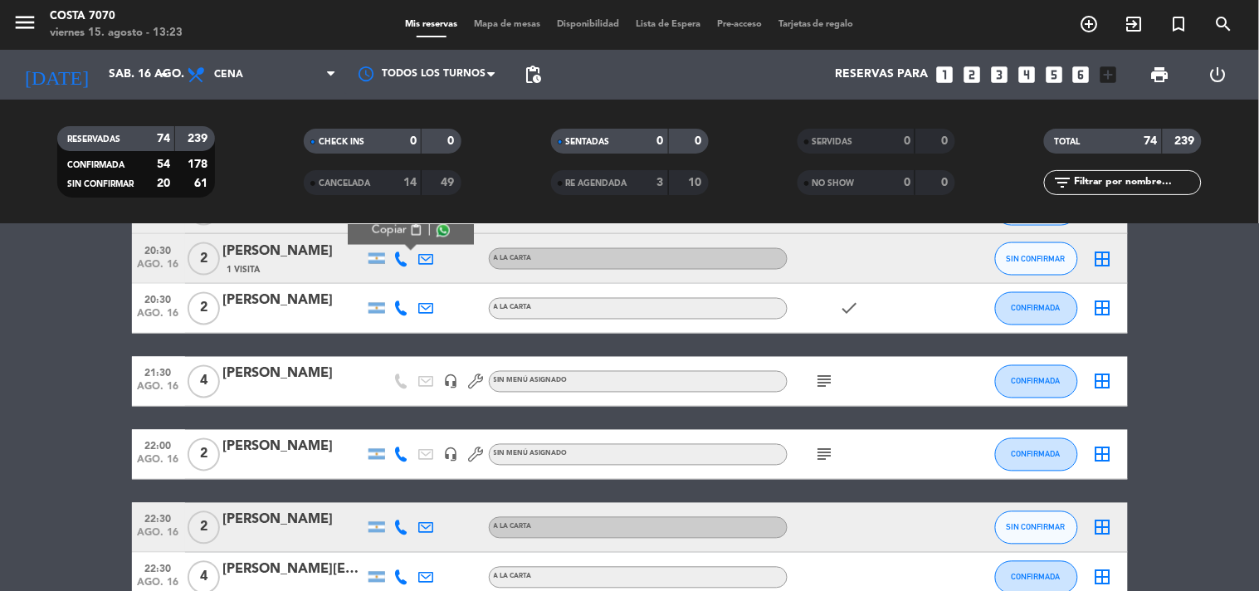
scroll to position [1014, 0]
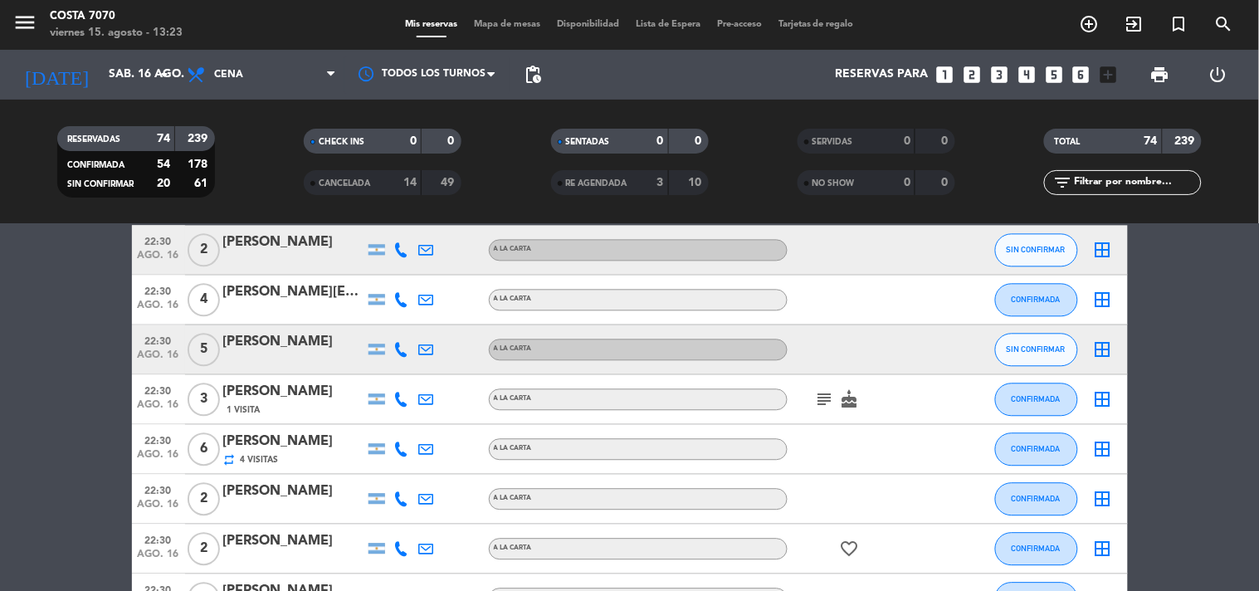
click at [402, 251] on icon at bounding box center [401, 250] width 15 height 15
click at [398, 222] on div "RESERVADAS 74 239 CONFIRMADA 54 178 SIN CONFIRMAR 20 61 CHECK INS 0 0 CANCELADA…" at bounding box center [629, 162] width 1259 height 124
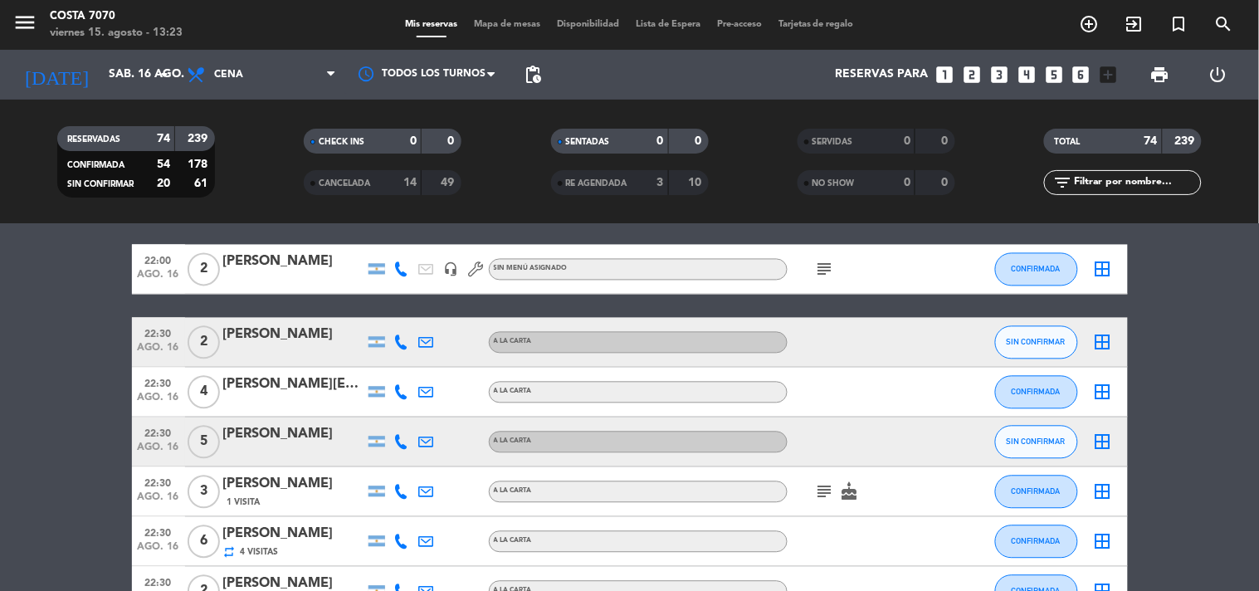
click at [401, 344] on icon at bounding box center [401, 342] width 15 height 15
click at [395, 315] on span "Copiar" at bounding box center [385, 313] width 35 height 17
click at [324, 338] on div "[PERSON_NAME]" at bounding box center [293, 335] width 141 height 22
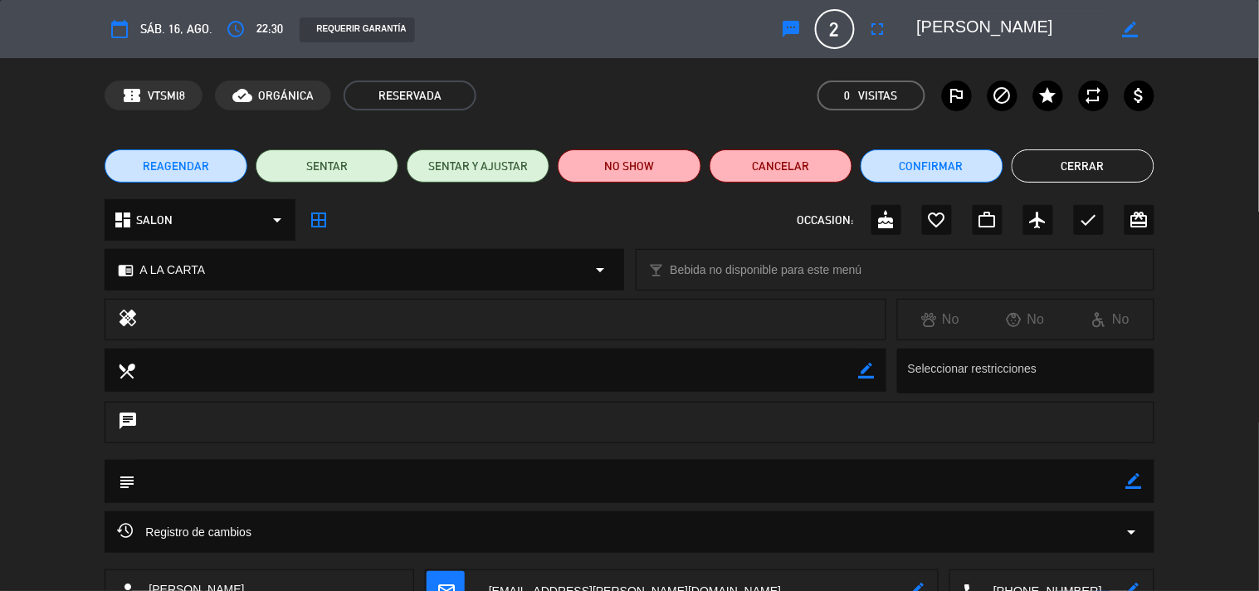
click at [793, 33] on icon "sms" at bounding box center [792, 29] width 20 height 20
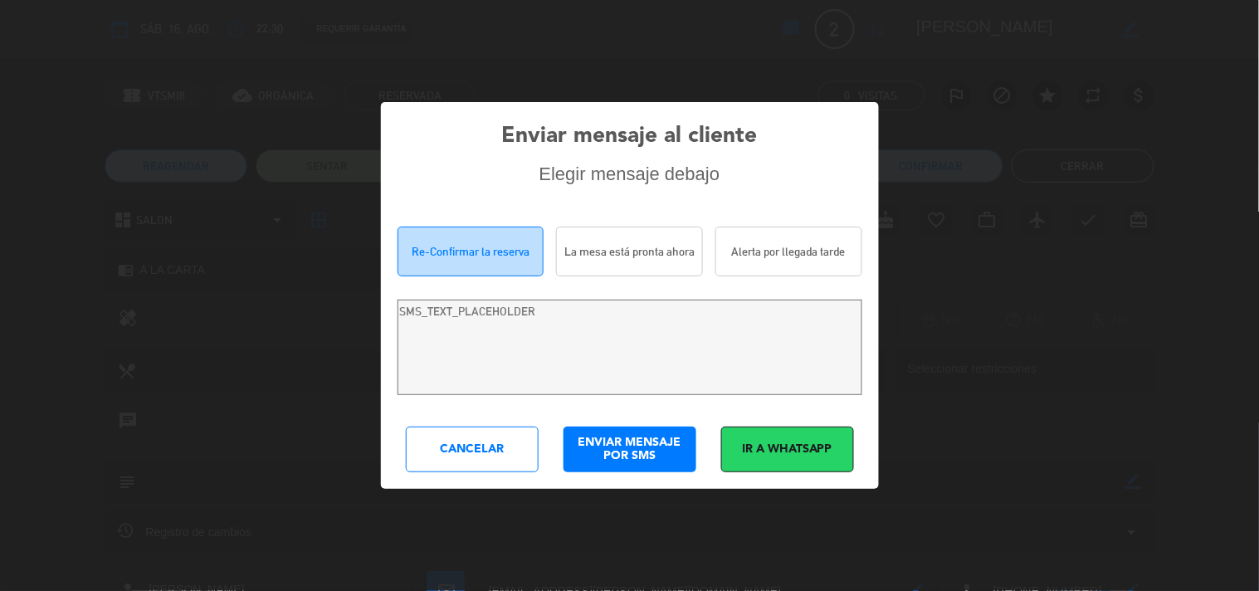
type textarea "Hola [PERSON_NAME]! Estamos escribiendo para re-confirmar su reserva en Costa 7…"
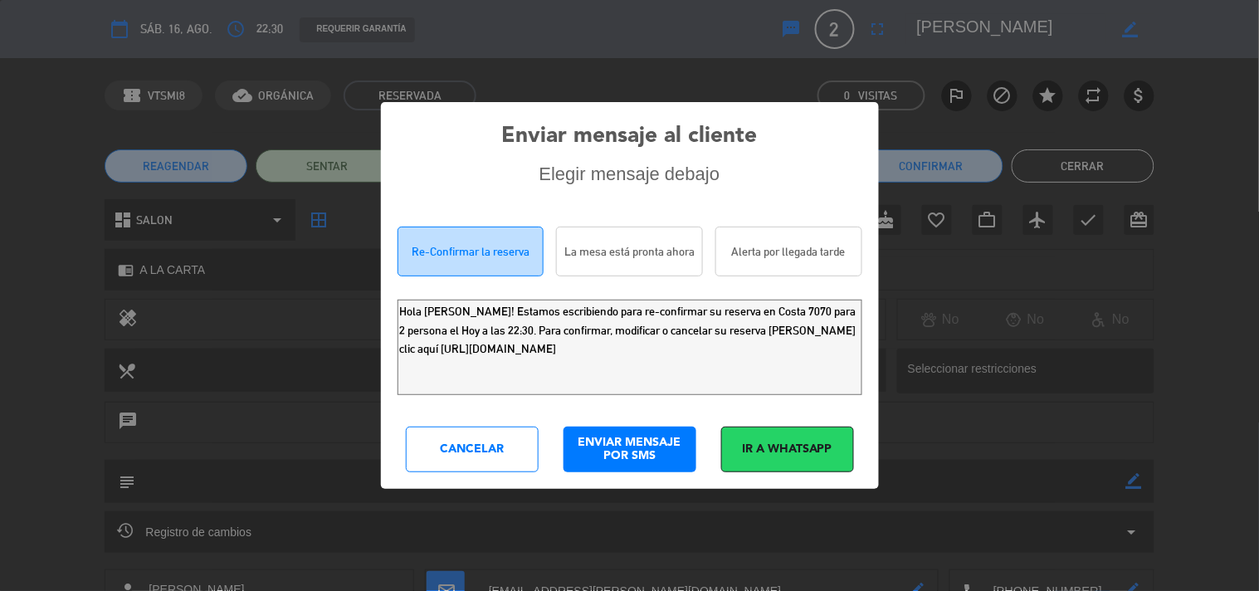
drag, startPoint x: 773, startPoint y: 349, endPoint x: 0, endPoint y: 21, distance: 839.2
click at [0, 51] on div "Enviar mensaje al cliente Elegir mensaje debajo Re-Confirmar la reserva La mesa…" at bounding box center [629, 295] width 1259 height 591
click at [480, 461] on div "Cancelar" at bounding box center [472, 450] width 133 height 46
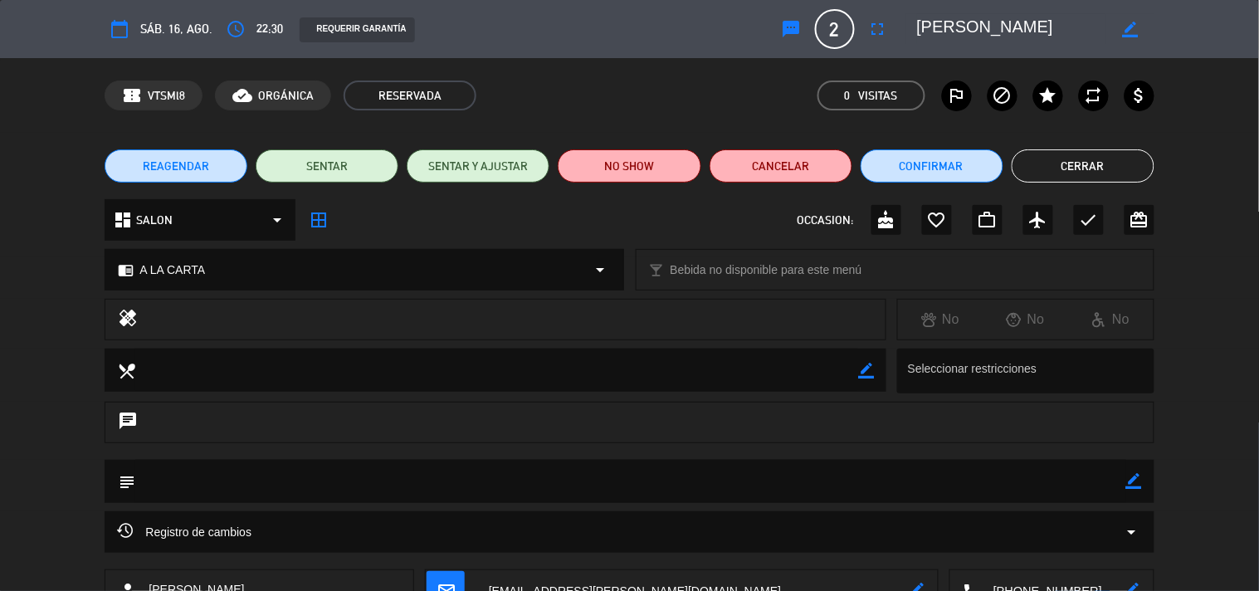
click at [1075, 164] on button "Cerrar" at bounding box center [1083, 165] width 143 height 33
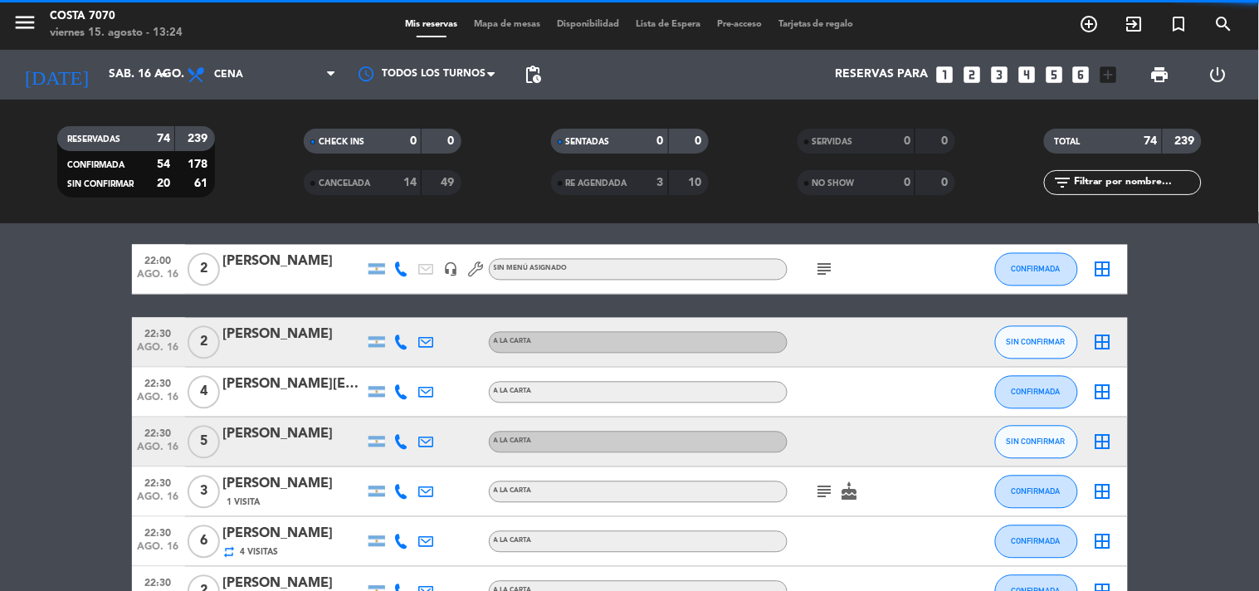
click at [404, 446] on icon at bounding box center [401, 442] width 15 height 15
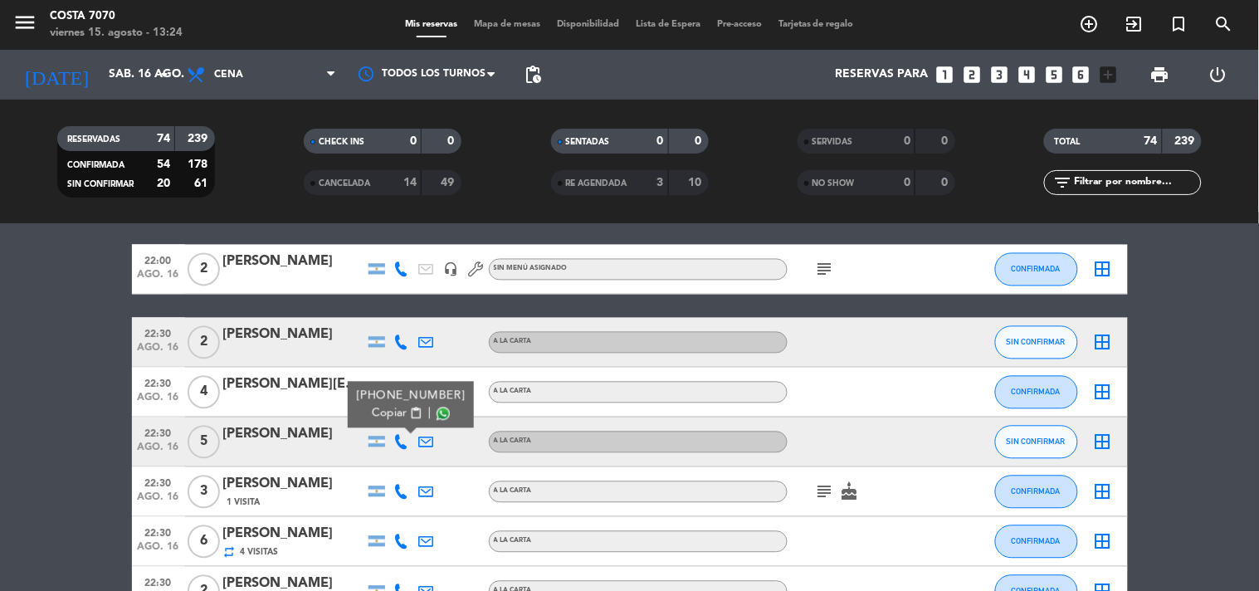
click at [409, 417] on span "content_paste" at bounding box center [415, 413] width 12 height 12
click at [319, 438] on div "[PERSON_NAME]" at bounding box center [293, 435] width 141 height 22
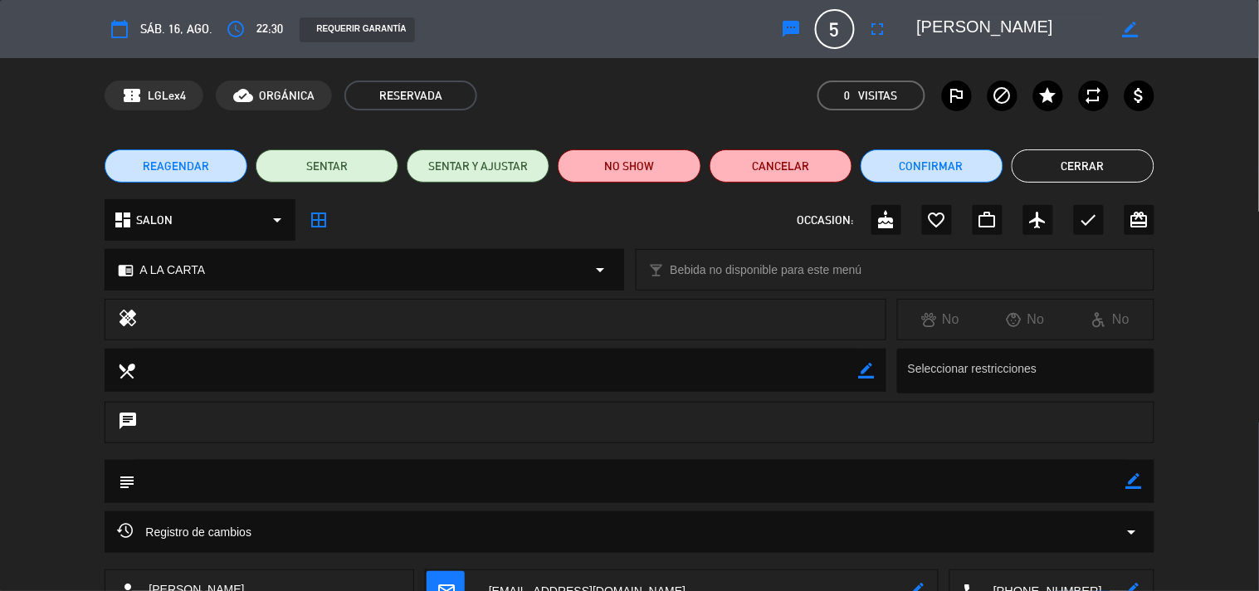
click at [785, 26] on div "calendar_today sáb. 16, ago. access_time 22:30 REQUERIR GARANTÍA sms 5 [PERSON_…" at bounding box center [629, 29] width 1049 height 40
click at [789, 27] on icon "sms" at bounding box center [792, 29] width 20 height 20
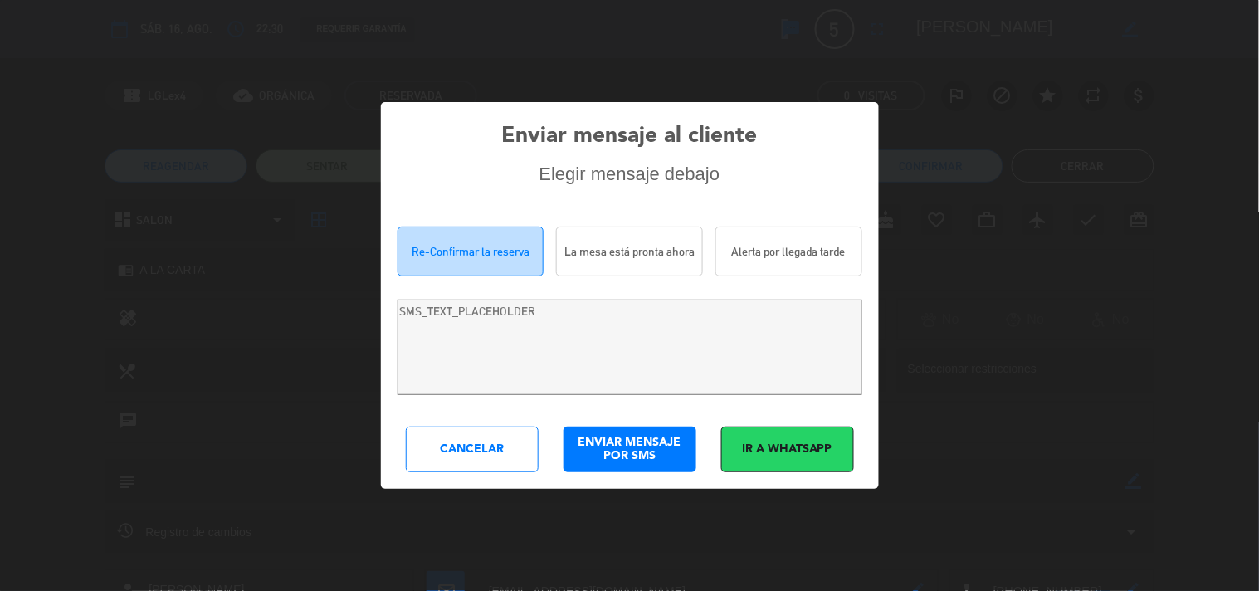
type textarea "Hola [PERSON_NAME]! Estamos escribiendo para re-confirmar su reserva en Costa 7…"
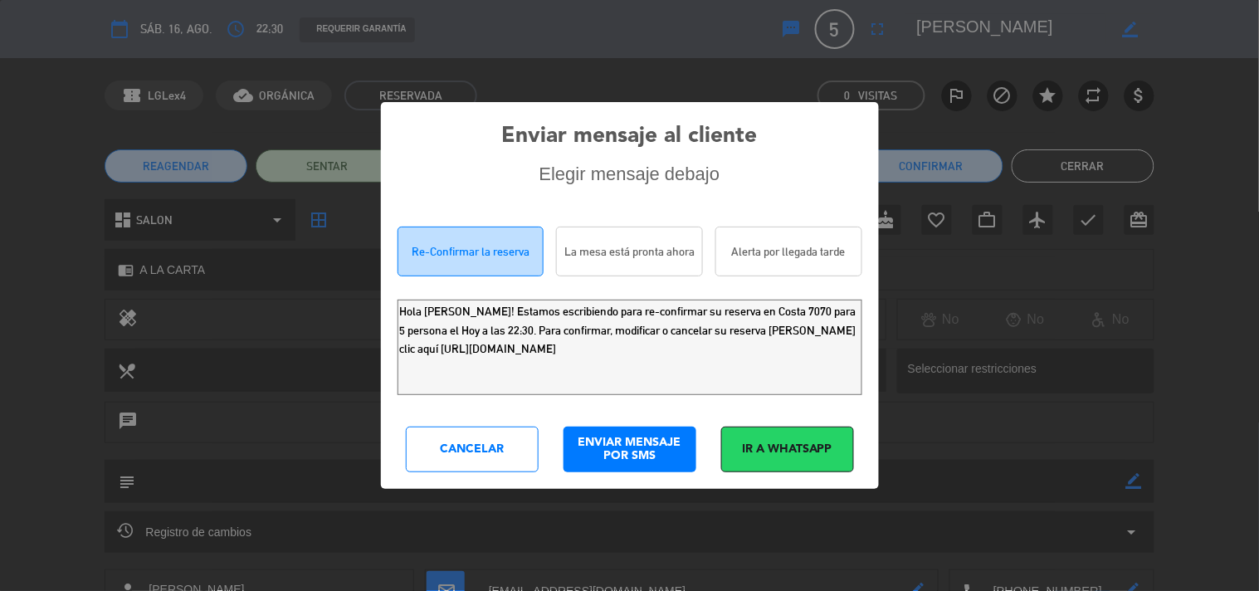
drag, startPoint x: 759, startPoint y: 366, endPoint x: 0, endPoint y: 3, distance: 841.4
click at [0, 3] on div "Enviar mensaje al cliente Elegir mensaje debajo Re-Confirmar la reserva La mesa…" at bounding box center [629, 295] width 1259 height 591
click at [491, 454] on div "Cancelar" at bounding box center [472, 450] width 133 height 46
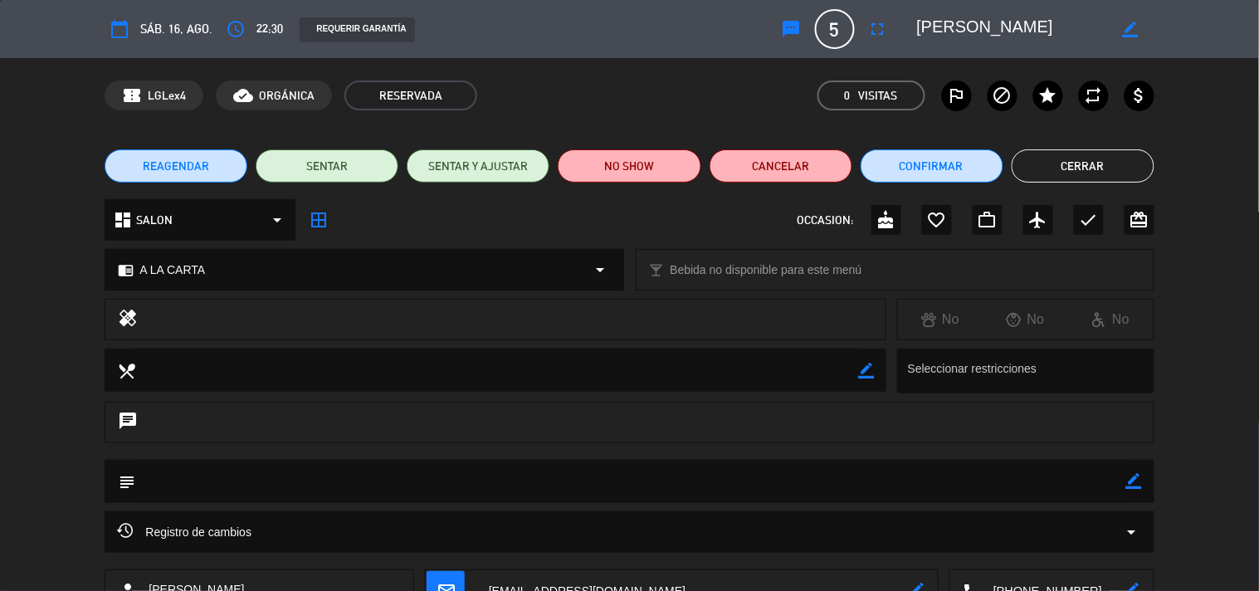
click at [1047, 168] on button "Cerrar" at bounding box center [1083, 165] width 143 height 33
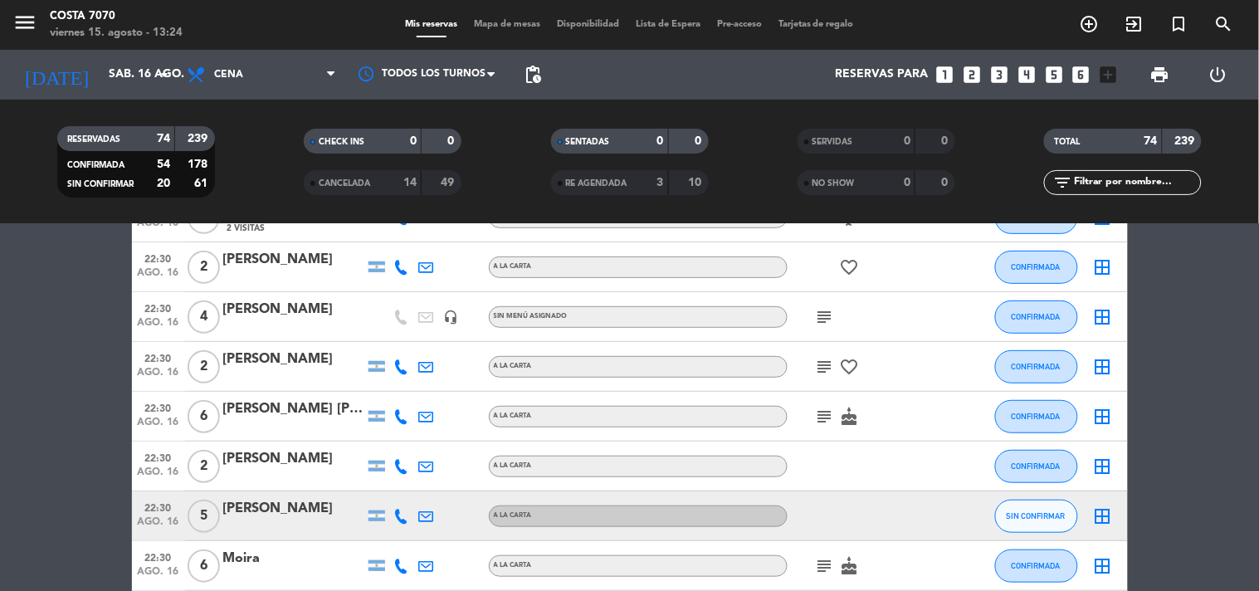
scroll to position [1936, 0]
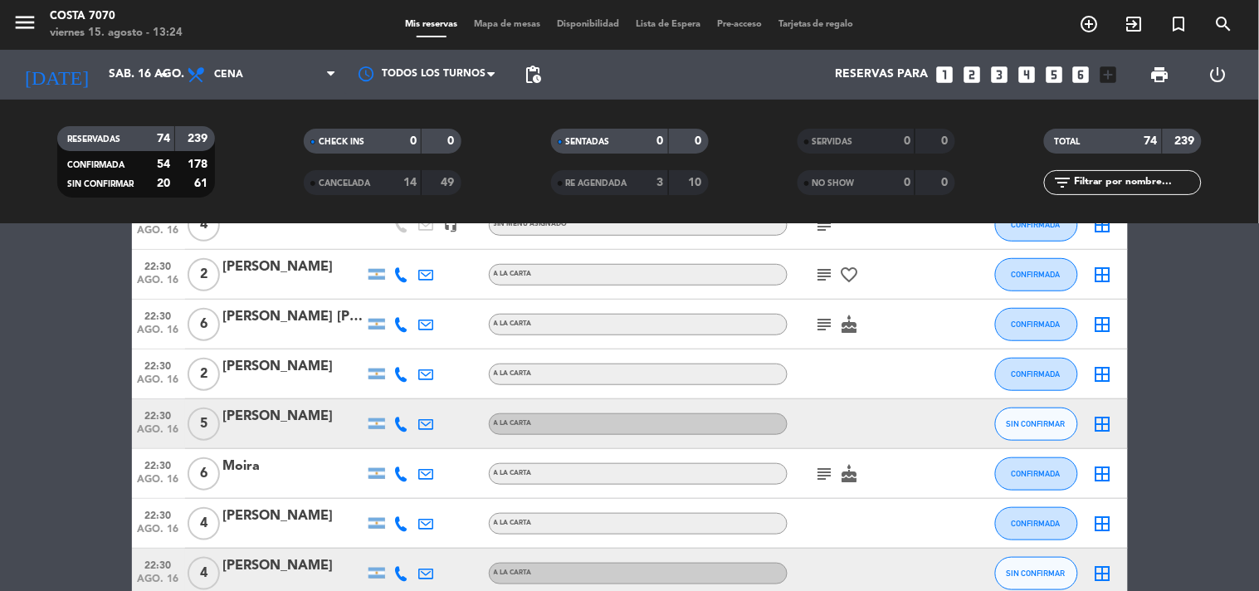
click at [403, 417] on icon at bounding box center [401, 424] width 15 height 15
click at [391, 397] on span "Copiar" at bounding box center [389, 395] width 35 height 17
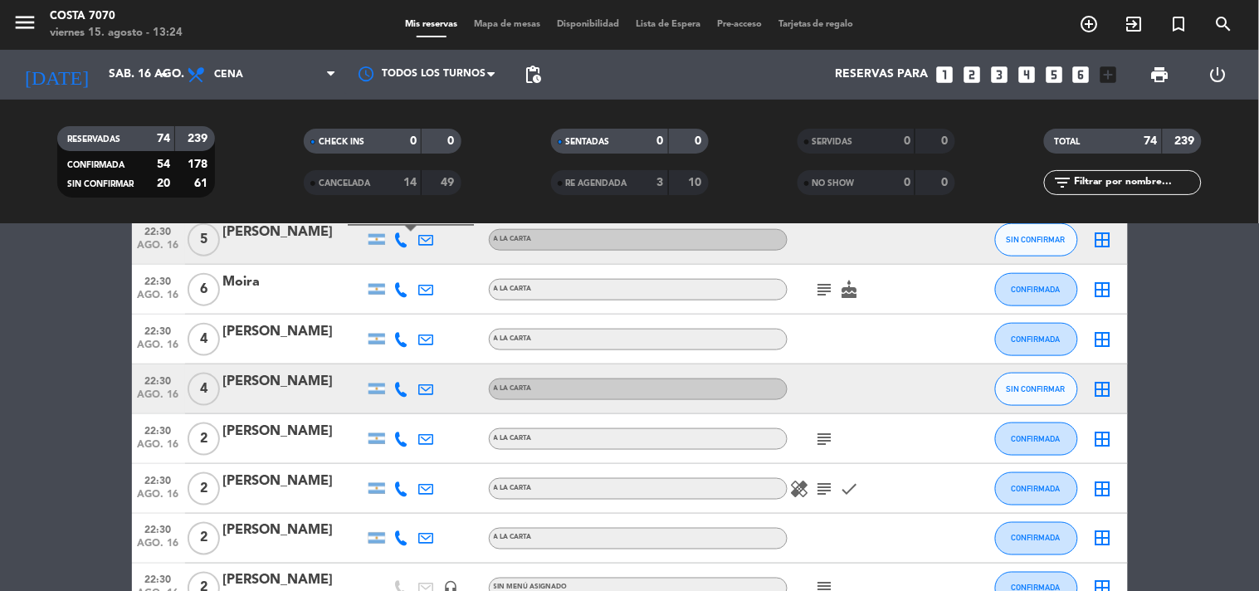
scroll to position [2212, 0]
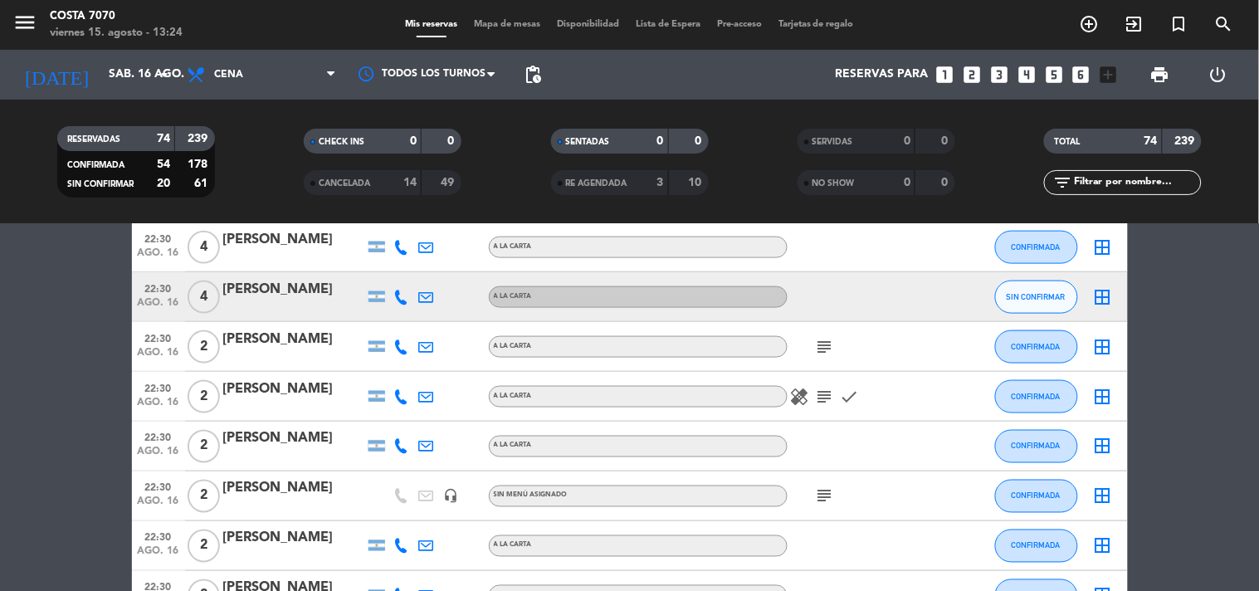
click at [404, 290] on icon at bounding box center [401, 297] width 15 height 15
click at [395, 269] on span "Copiar" at bounding box center [389, 268] width 35 height 17
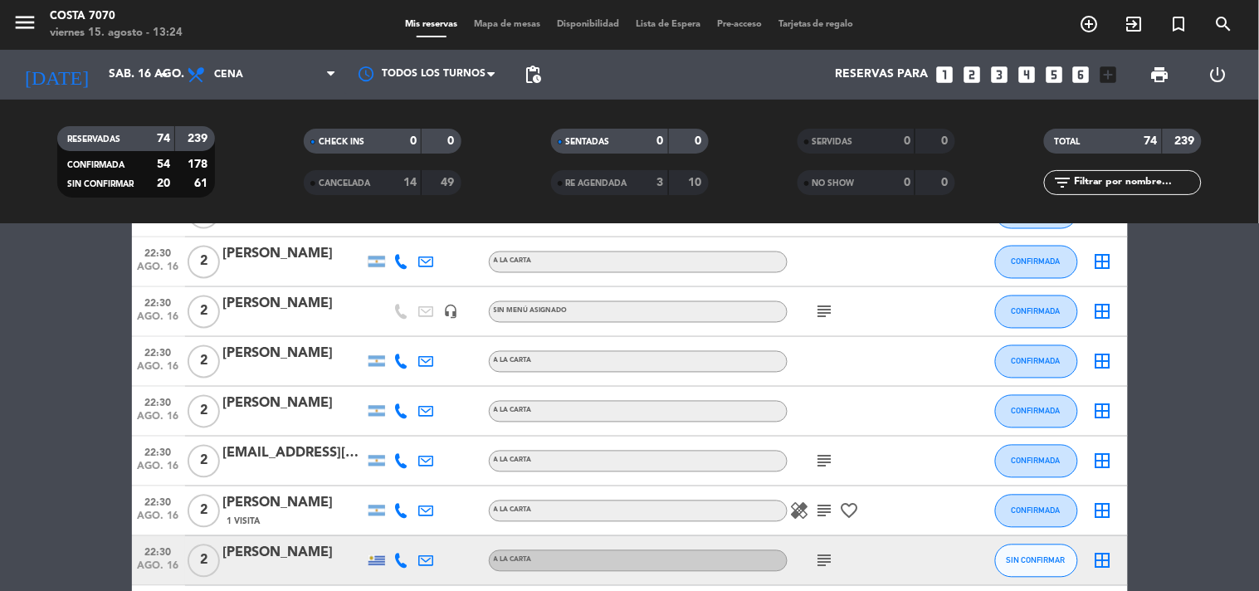
scroll to position [2582, 0]
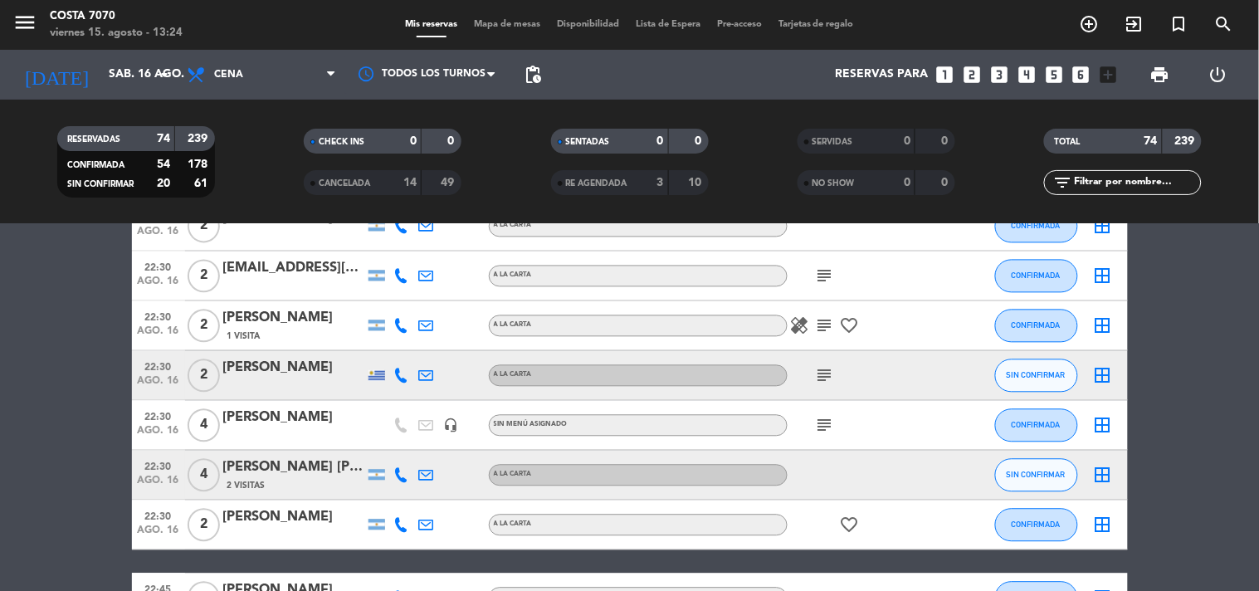
click at [396, 375] on icon at bounding box center [401, 375] width 15 height 15
click at [399, 337] on div "[PHONE_NUMBER]" at bounding box center [413, 329] width 109 height 17
click at [396, 344] on span "Copiar" at bounding box center [392, 347] width 35 height 17
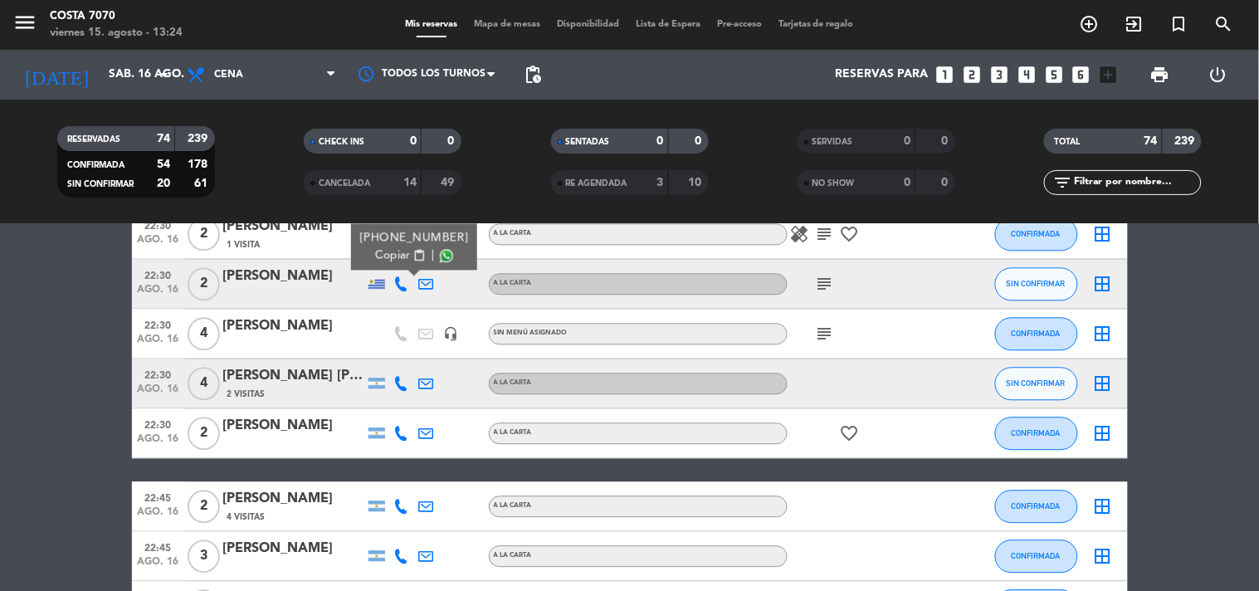
click at [403, 379] on icon at bounding box center [401, 383] width 15 height 15
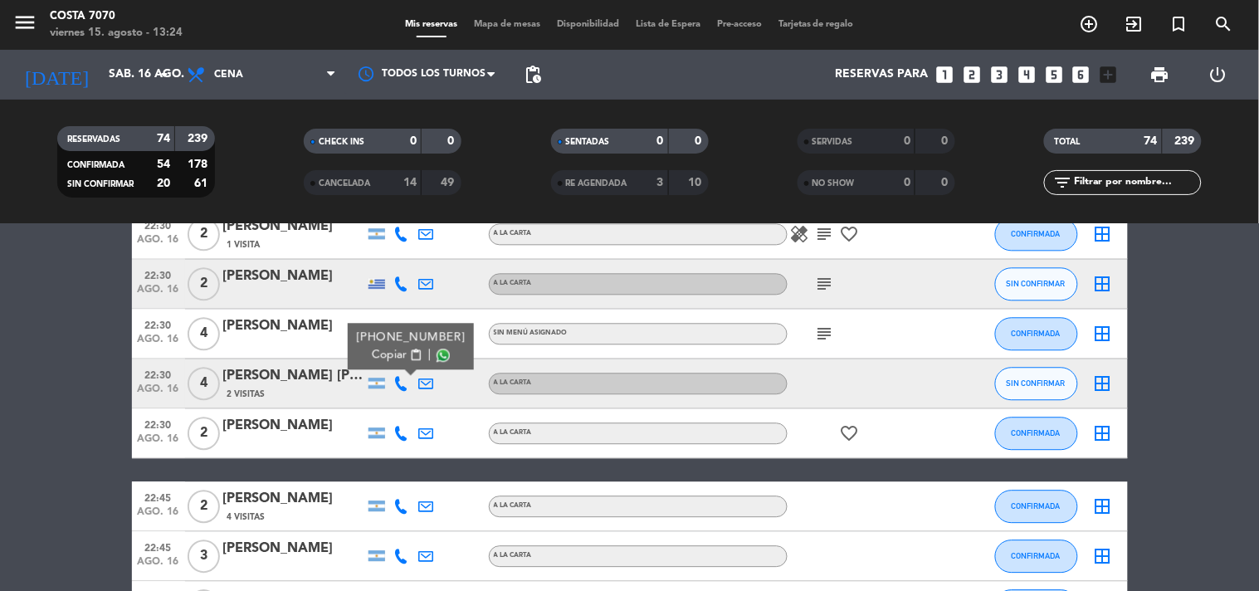
click at [409, 354] on span "content_paste" at bounding box center [415, 355] width 12 height 12
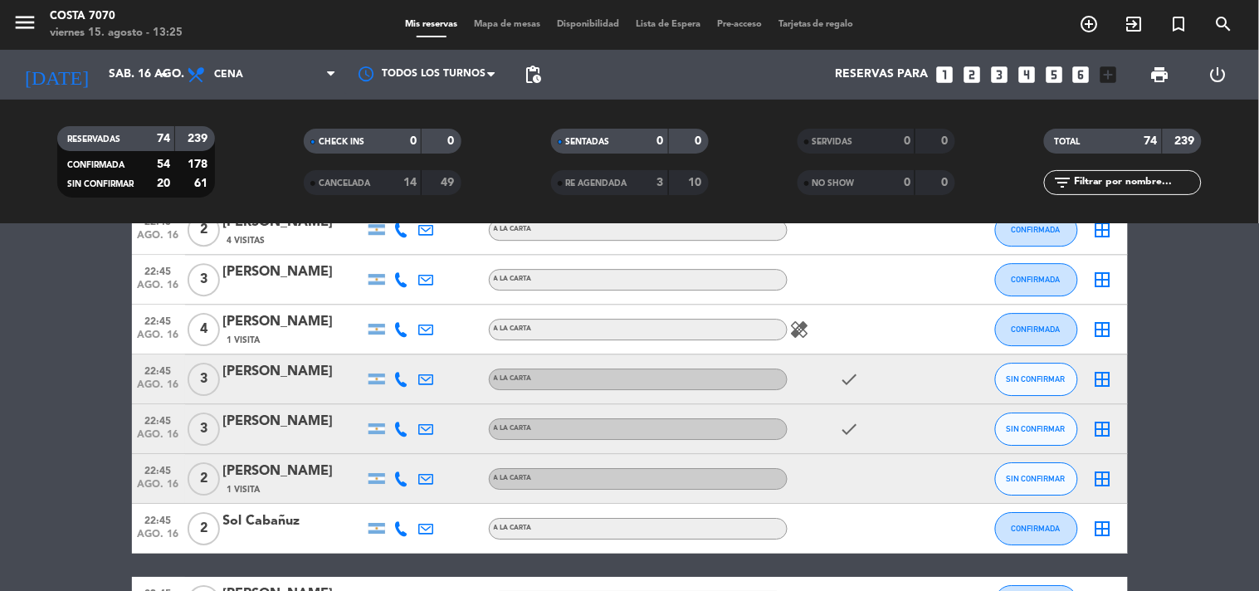
click at [399, 378] on icon at bounding box center [401, 379] width 15 height 15
click at [399, 360] on div "[PHONE_NUMBER] Copiar content_paste |" at bounding box center [411, 342] width 126 height 46
click at [398, 342] on button "Copiar content_paste" at bounding box center [397, 350] width 51 height 17
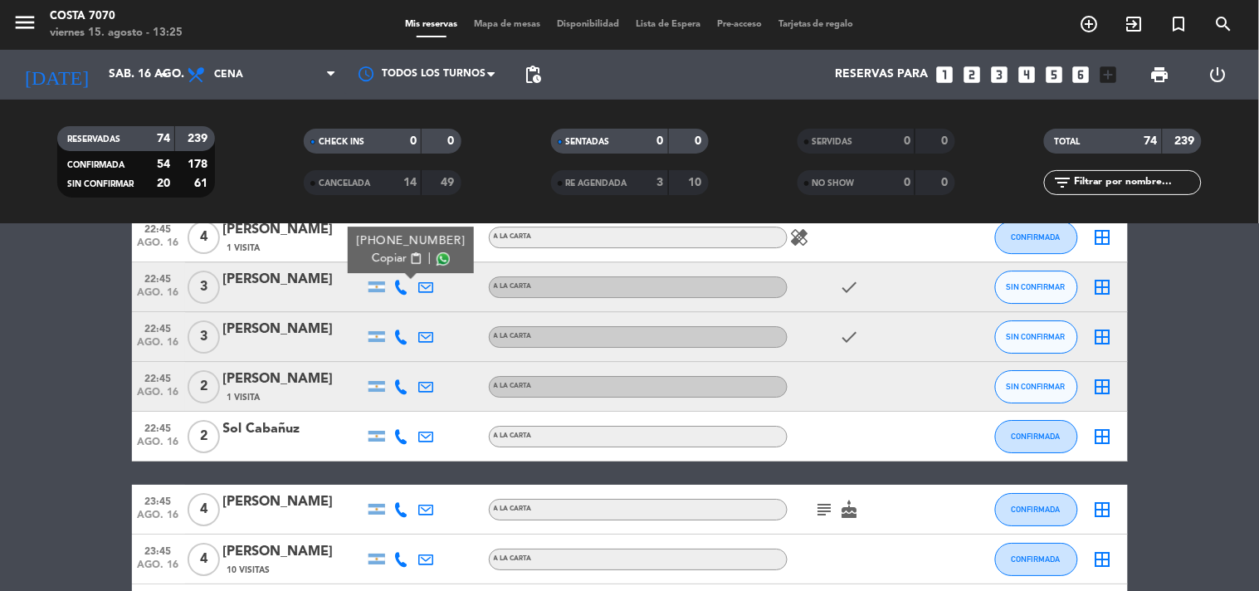
click at [401, 334] on icon at bounding box center [401, 336] width 15 height 15
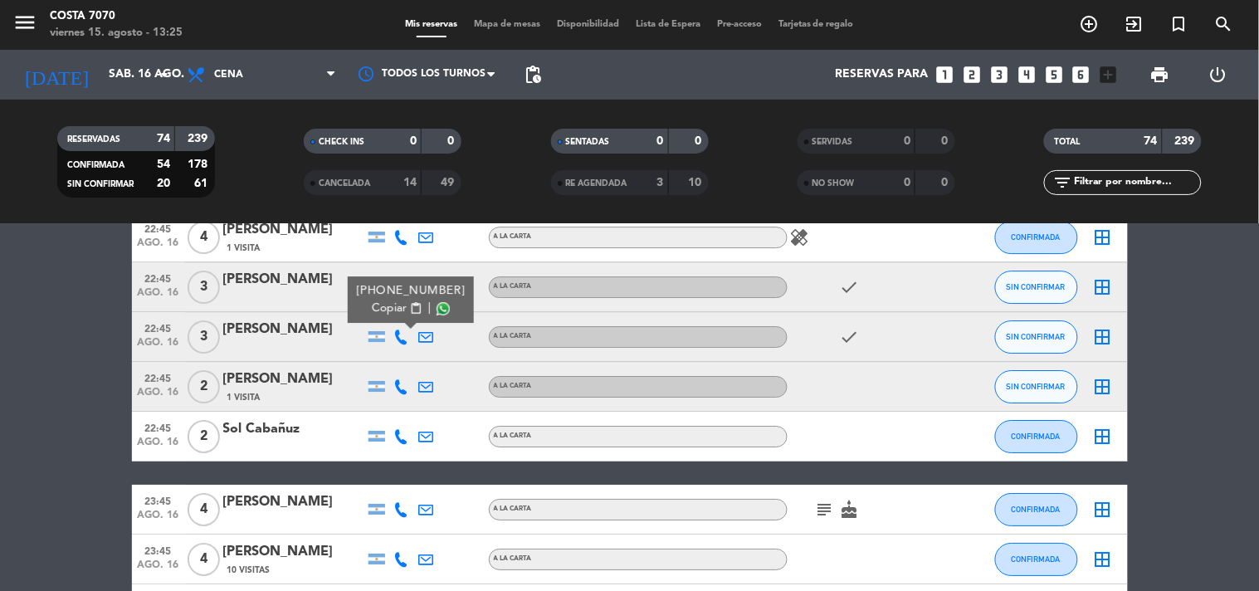
click at [410, 309] on span "content_paste" at bounding box center [415, 308] width 12 height 12
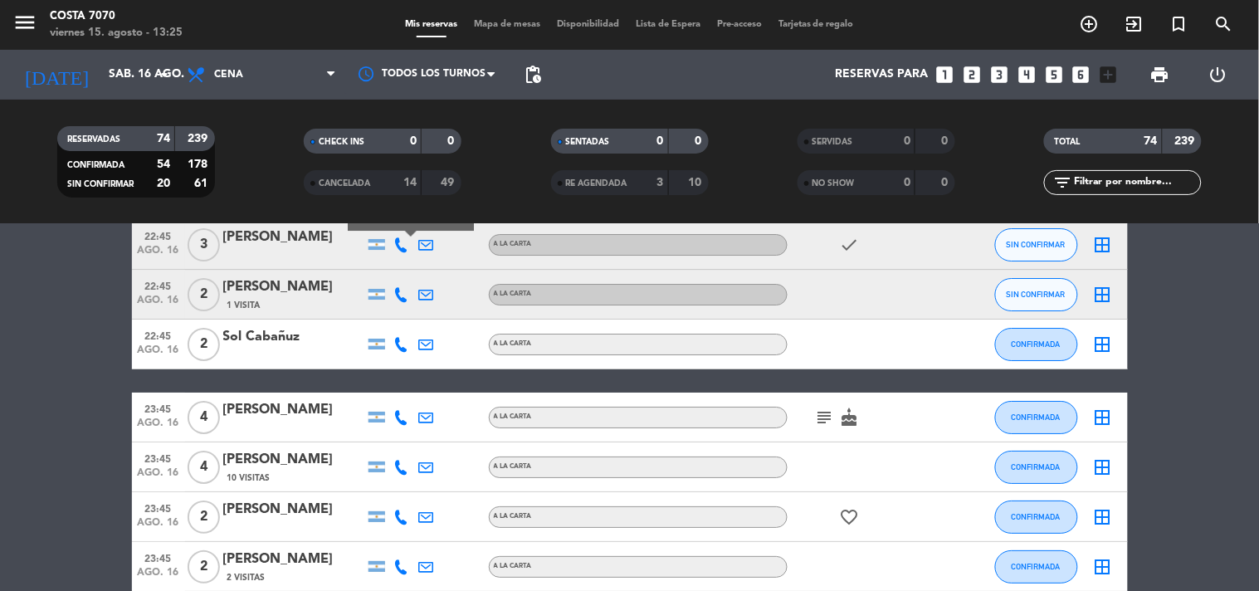
click at [408, 292] on icon at bounding box center [401, 294] width 15 height 15
click at [409, 268] on span "content_paste" at bounding box center [415, 266] width 12 height 12
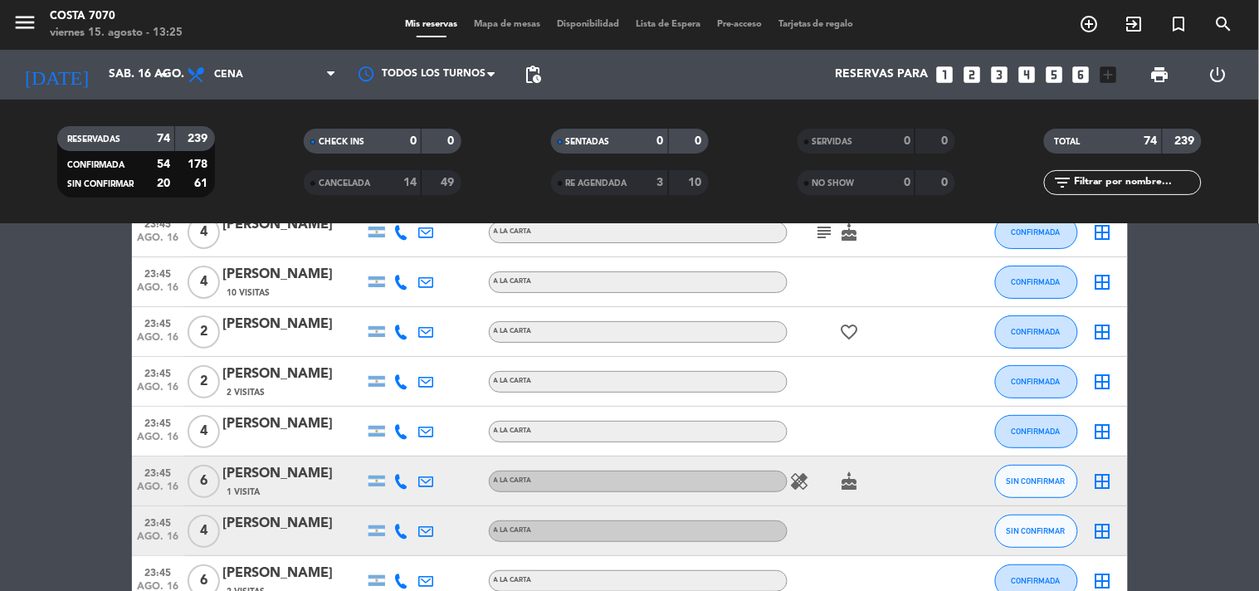
scroll to position [3411, 0]
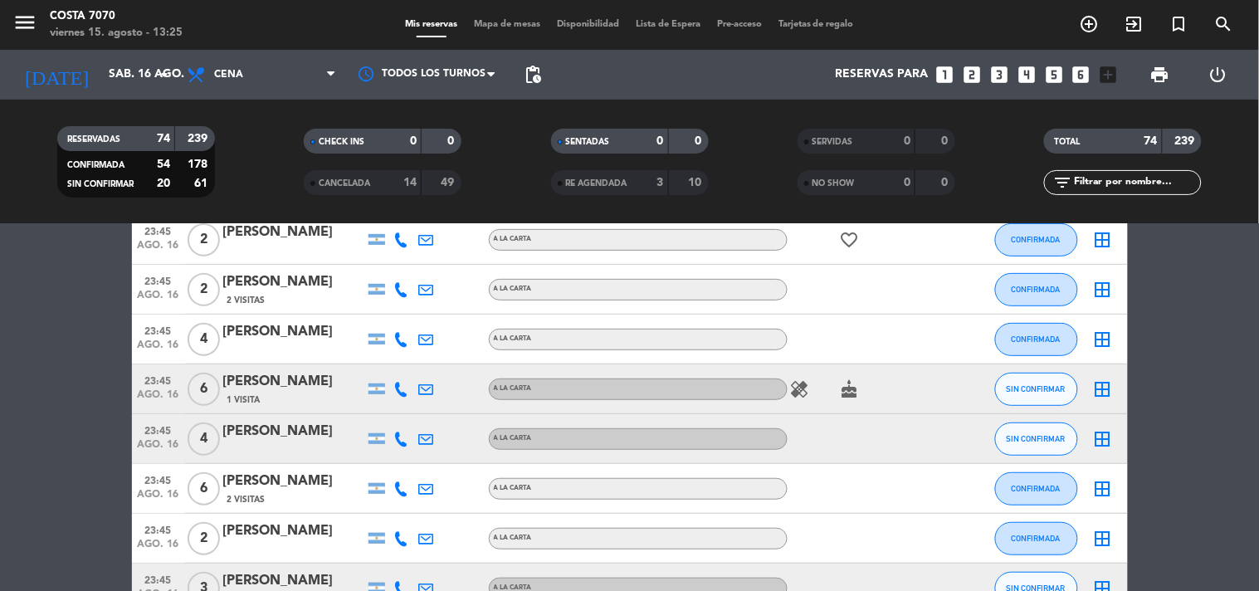
click at [399, 393] on icon at bounding box center [401, 389] width 15 height 15
click at [393, 354] on span "Copiar" at bounding box center [389, 360] width 35 height 17
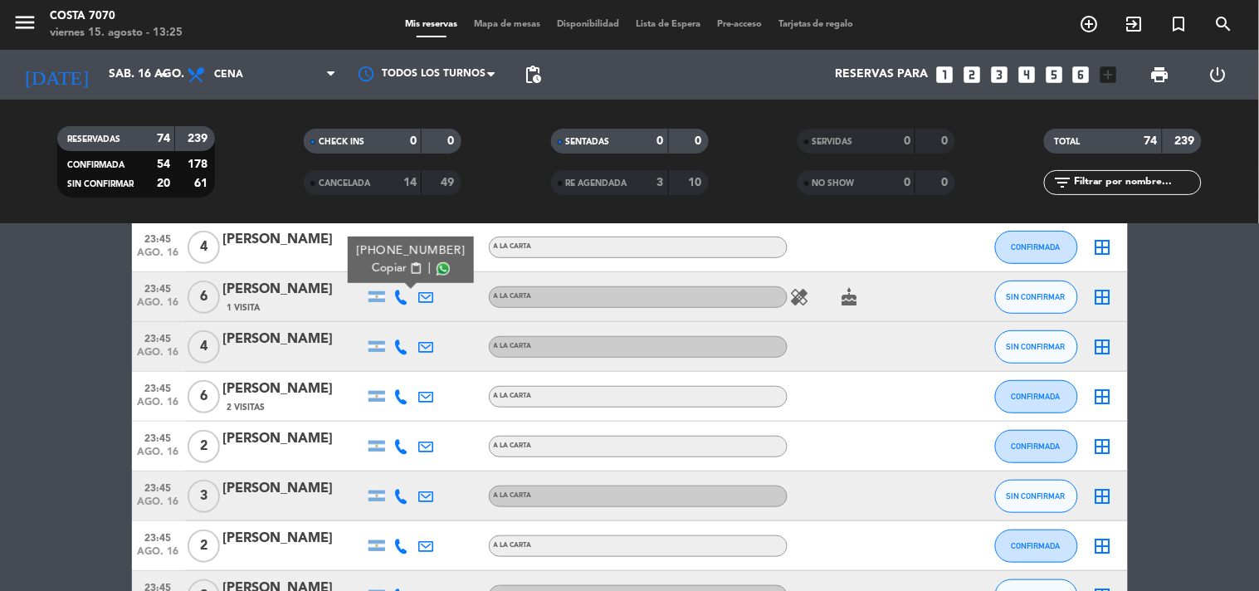
click at [407, 339] on icon at bounding box center [401, 346] width 15 height 15
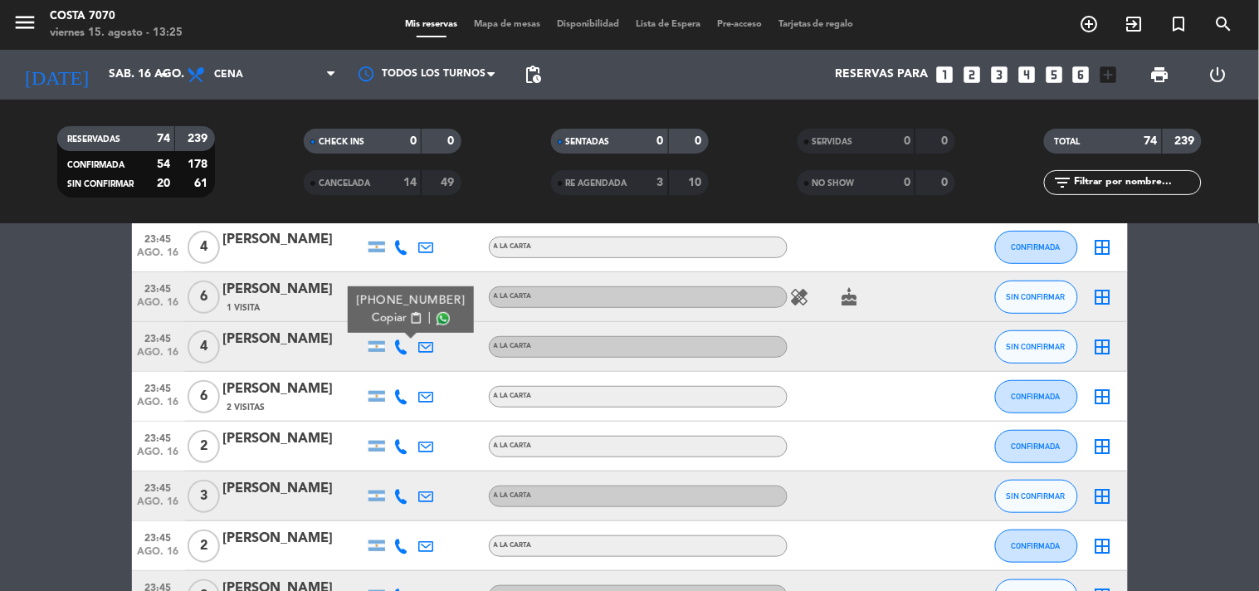
click at [397, 318] on button "Copiar content_paste" at bounding box center [397, 318] width 51 height 17
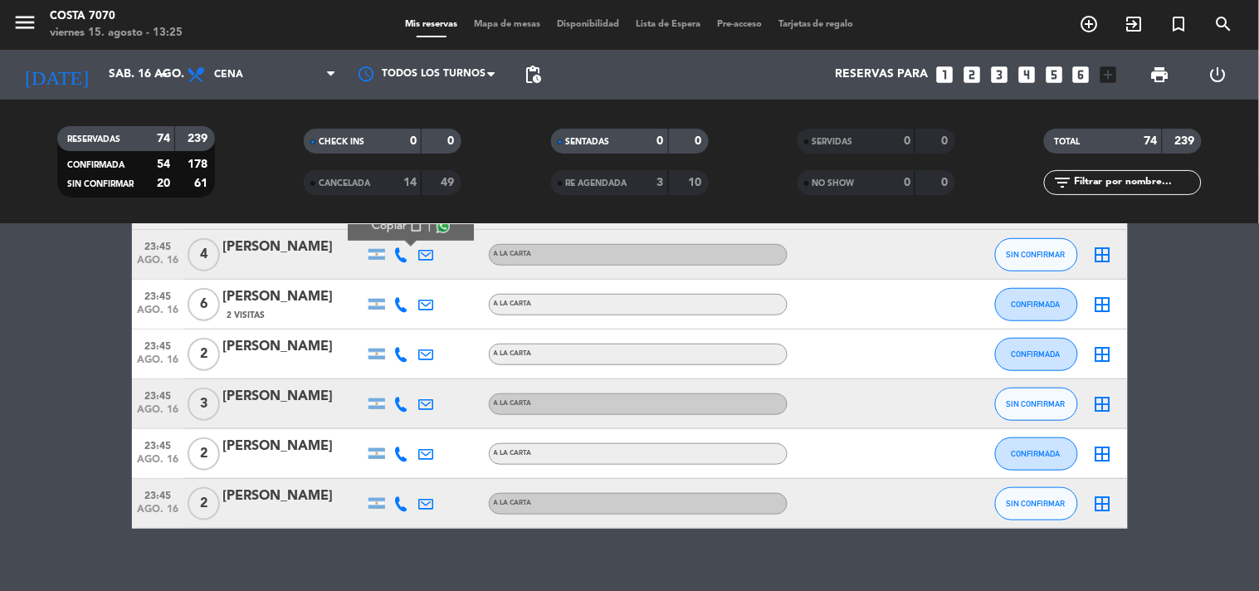
scroll to position [3616, 0]
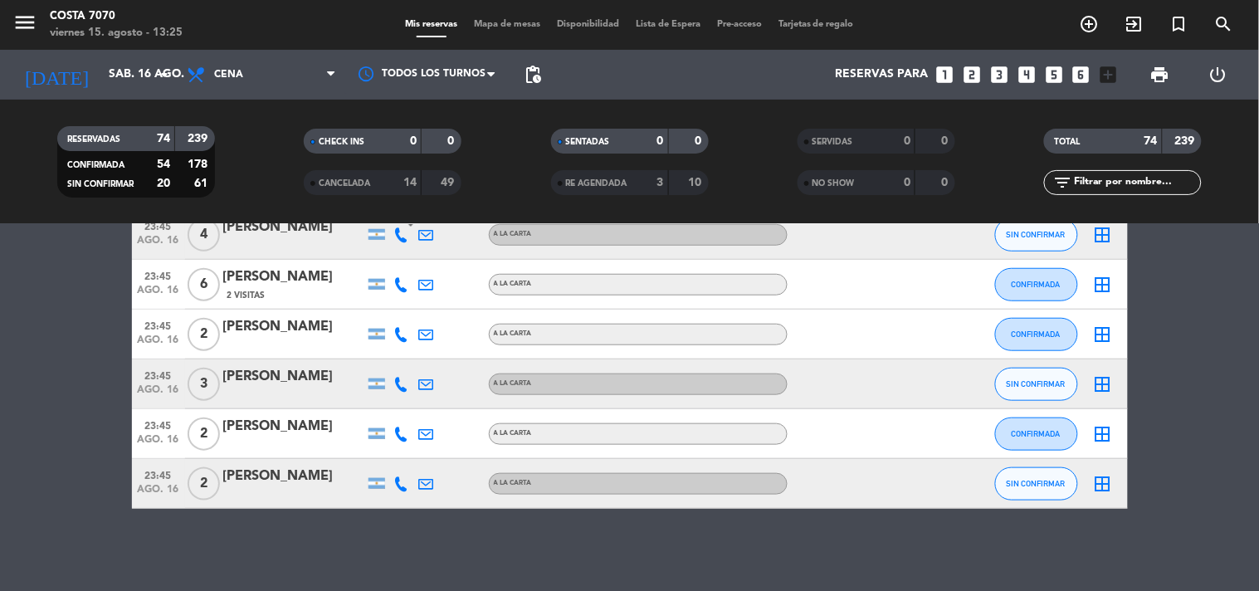
click at [398, 384] on icon at bounding box center [401, 384] width 15 height 15
click at [409, 355] on span "content_paste" at bounding box center [415, 355] width 12 height 12
click at [402, 483] on icon at bounding box center [401, 483] width 15 height 15
click at [409, 452] on span "content_paste" at bounding box center [415, 455] width 12 height 12
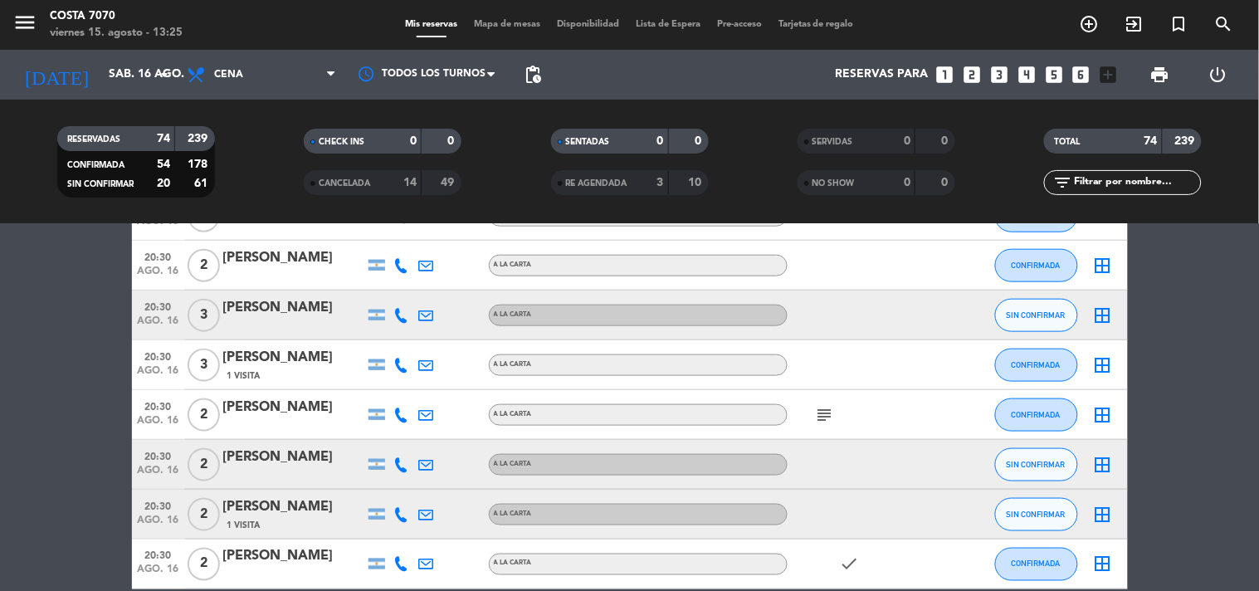
scroll to position [0, 0]
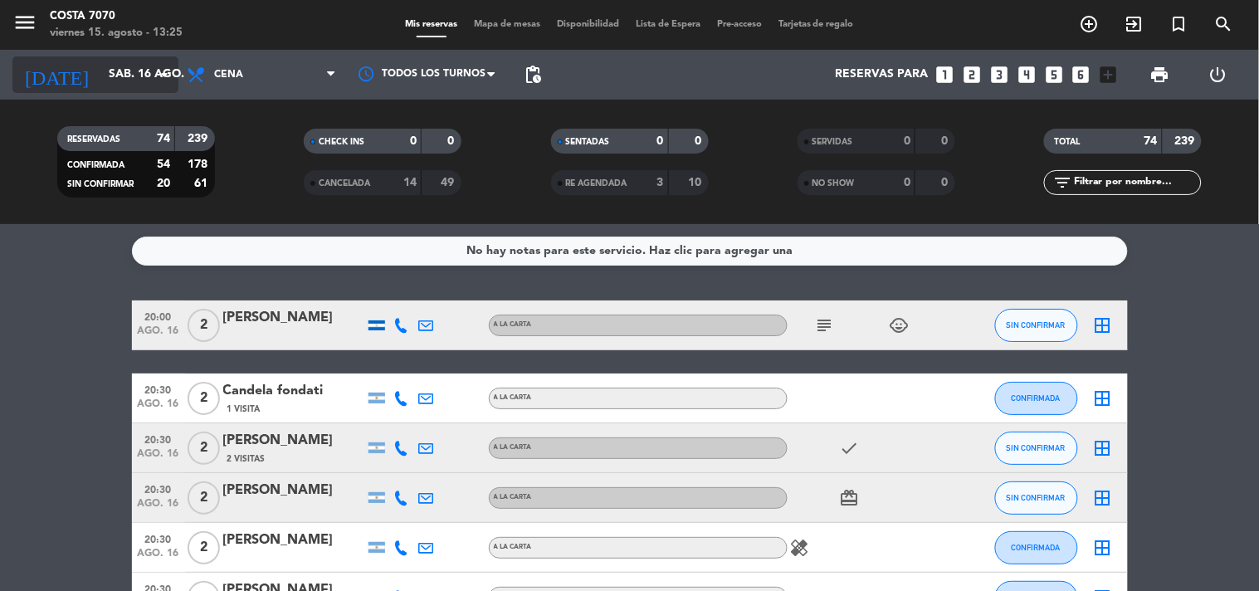
click at [117, 76] on input "sáb. 16 ago." at bounding box center [179, 75] width 158 height 30
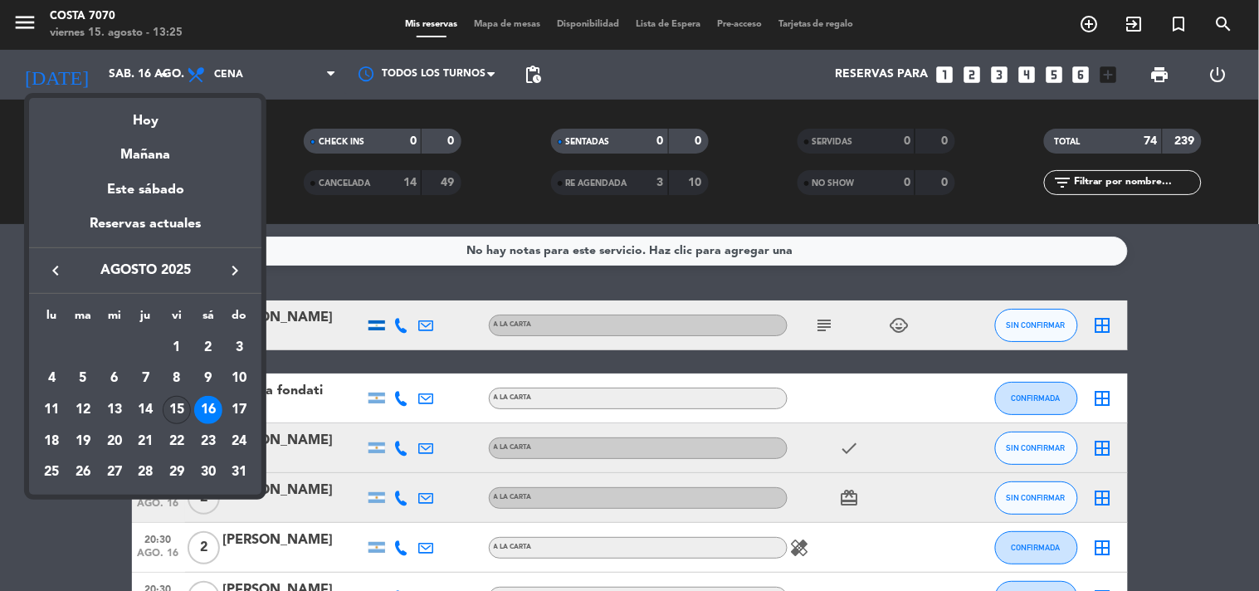
click at [175, 408] on div "15" at bounding box center [177, 410] width 28 height 28
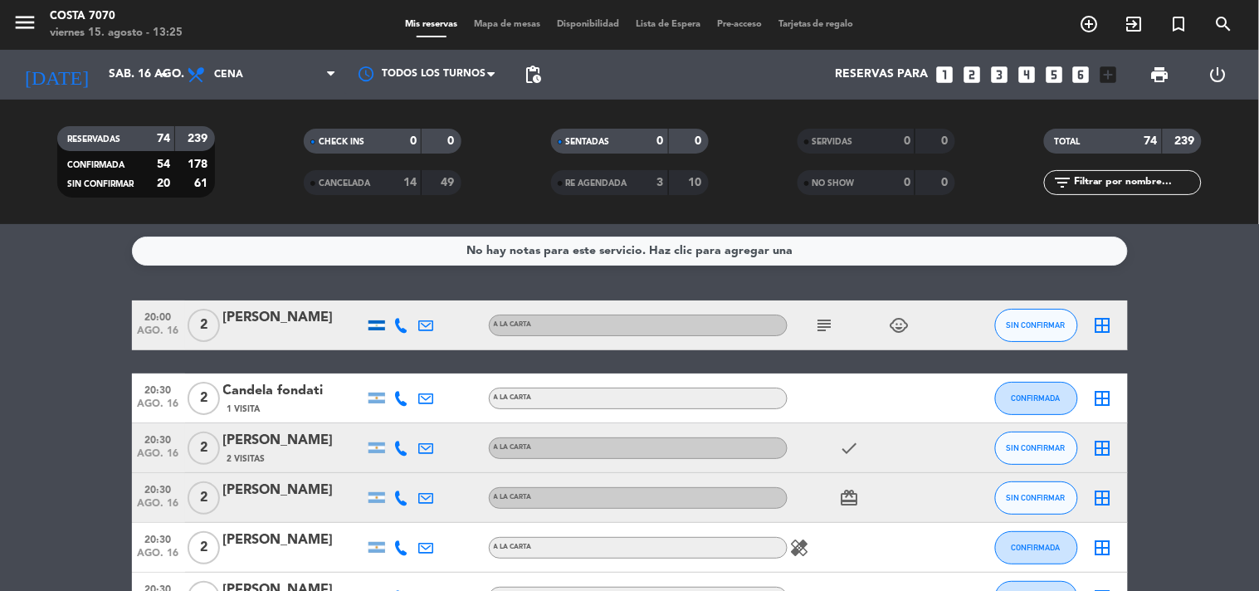
type input "vie. 15 ago."
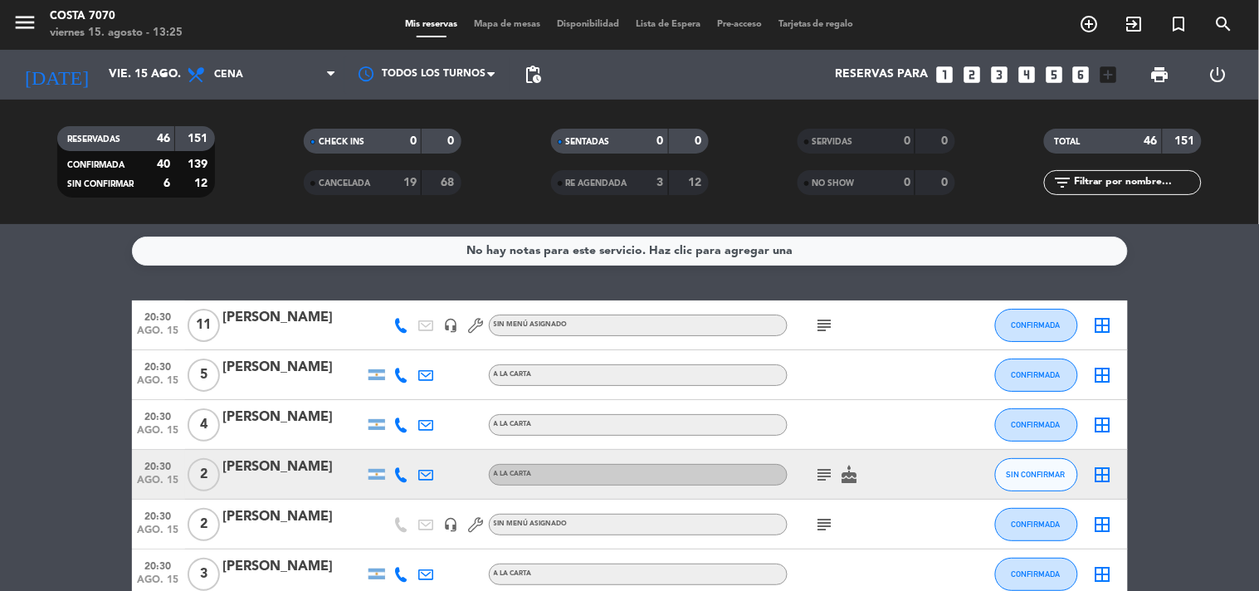
scroll to position [92, 0]
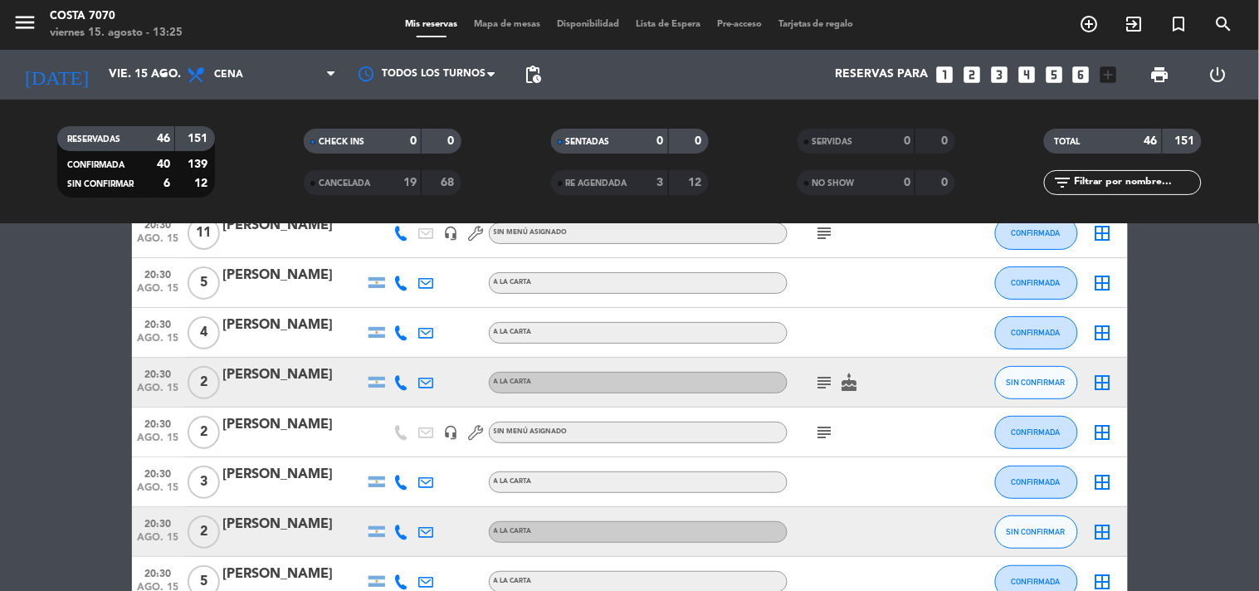
click at [404, 380] on icon at bounding box center [401, 382] width 15 height 15
click at [406, 355] on span "content_paste" at bounding box center [412, 354] width 12 height 12
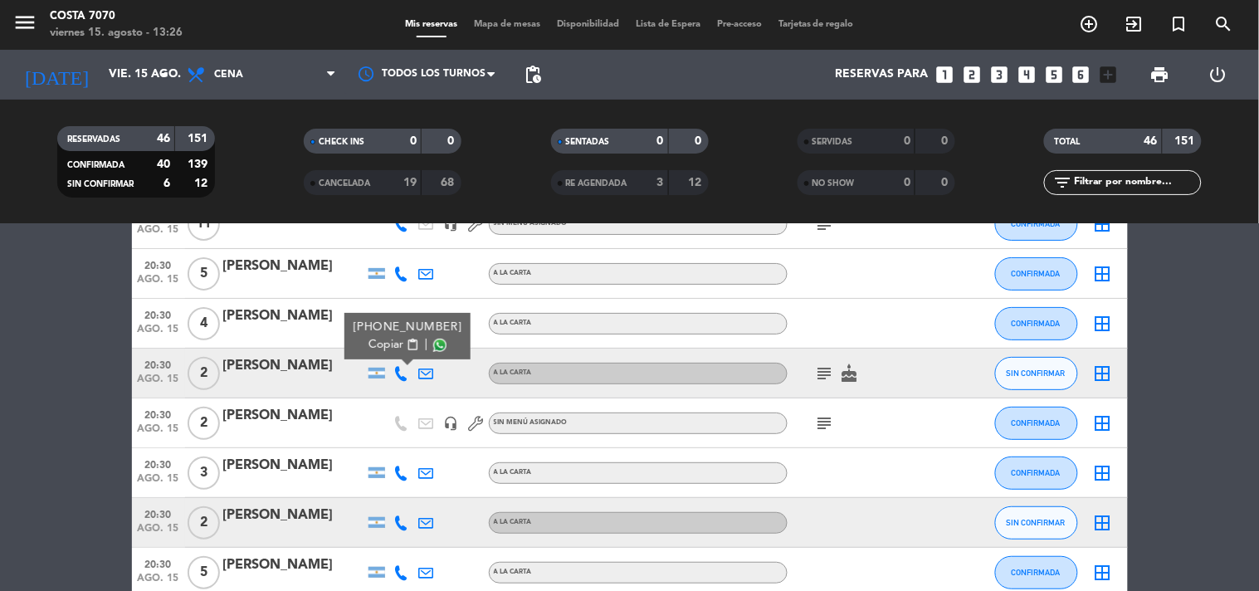
scroll to position [0, 0]
